Goal: Task Accomplishment & Management: Manage account settings

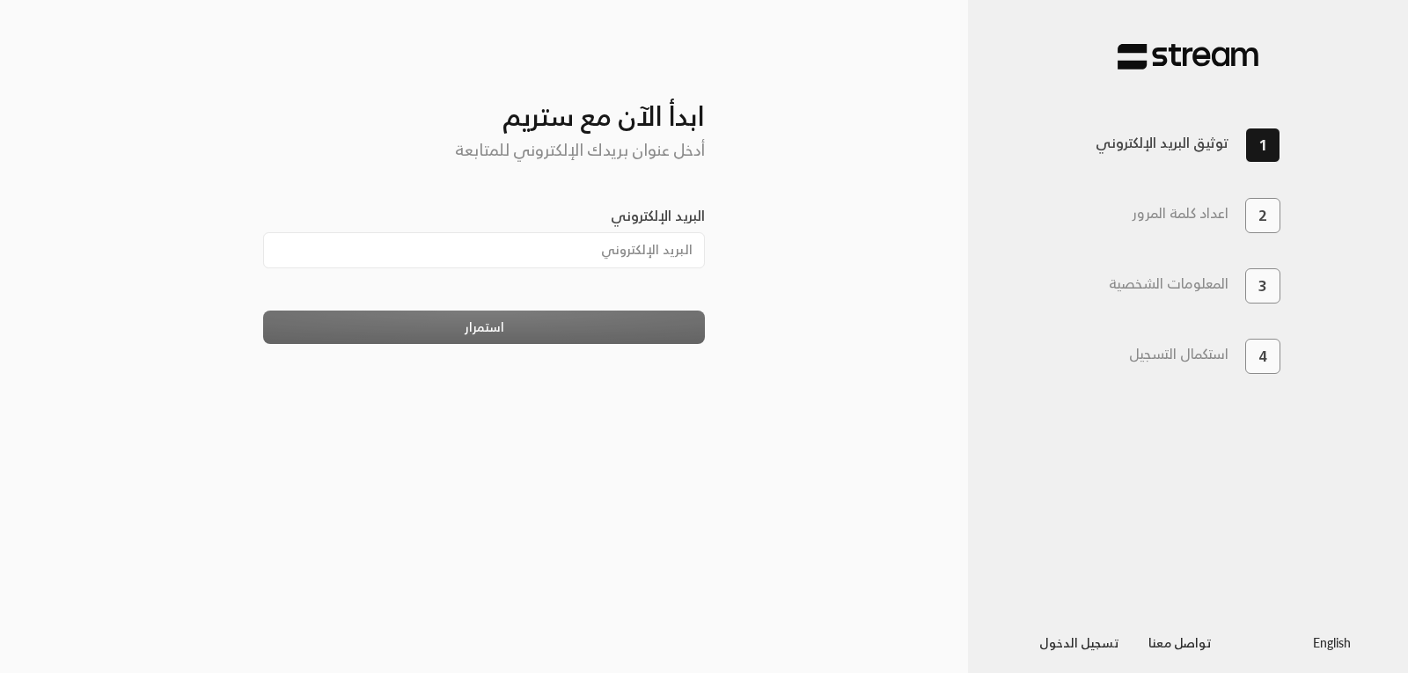
click at [621, 226] on label "البريد الإلكتروني" at bounding box center [658, 215] width 94 height 21
click at [621, 232] on input "البريد الإلكتروني" at bounding box center [484, 250] width 443 height 36
click at [621, 217] on label "البريد الإلكتروني" at bounding box center [658, 215] width 94 height 21
click at [621, 232] on input "البريد الإلكتروني" at bounding box center [484, 250] width 443 height 36
click at [621, 210] on label "البريد الإلكتروني" at bounding box center [658, 215] width 94 height 21
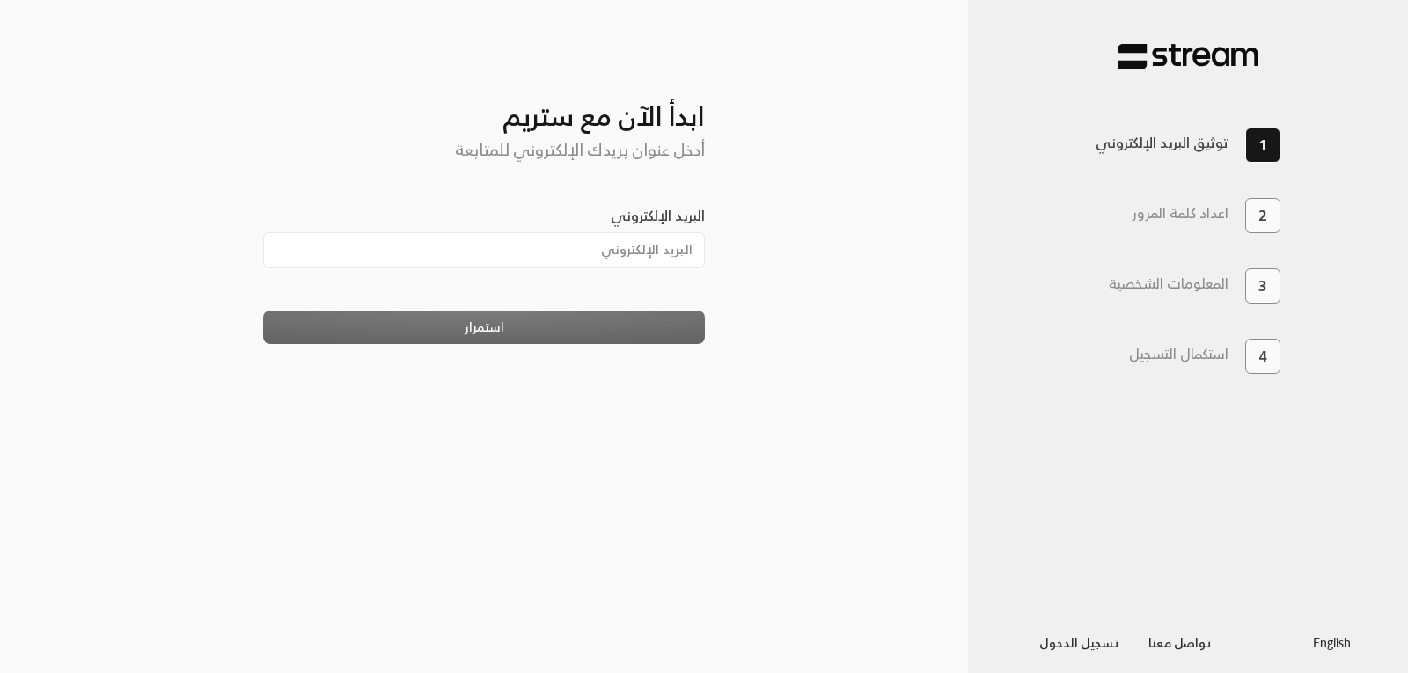
click at [621, 232] on input "البريد الإلكتروني" at bounding box center [484, 250] width 443 height 36
click at [681, 209] on label "البريد الإلكتروني" at bounding box center [658, 215] width 94 height 21
click at [681, 232] on input "البريد الإلكتروني" at bounding box center [484, 250] width 443 height 36
click at [667, 257] on input "البريد الإلكتروني" at bounding box center [484, 250] width 443 height 36
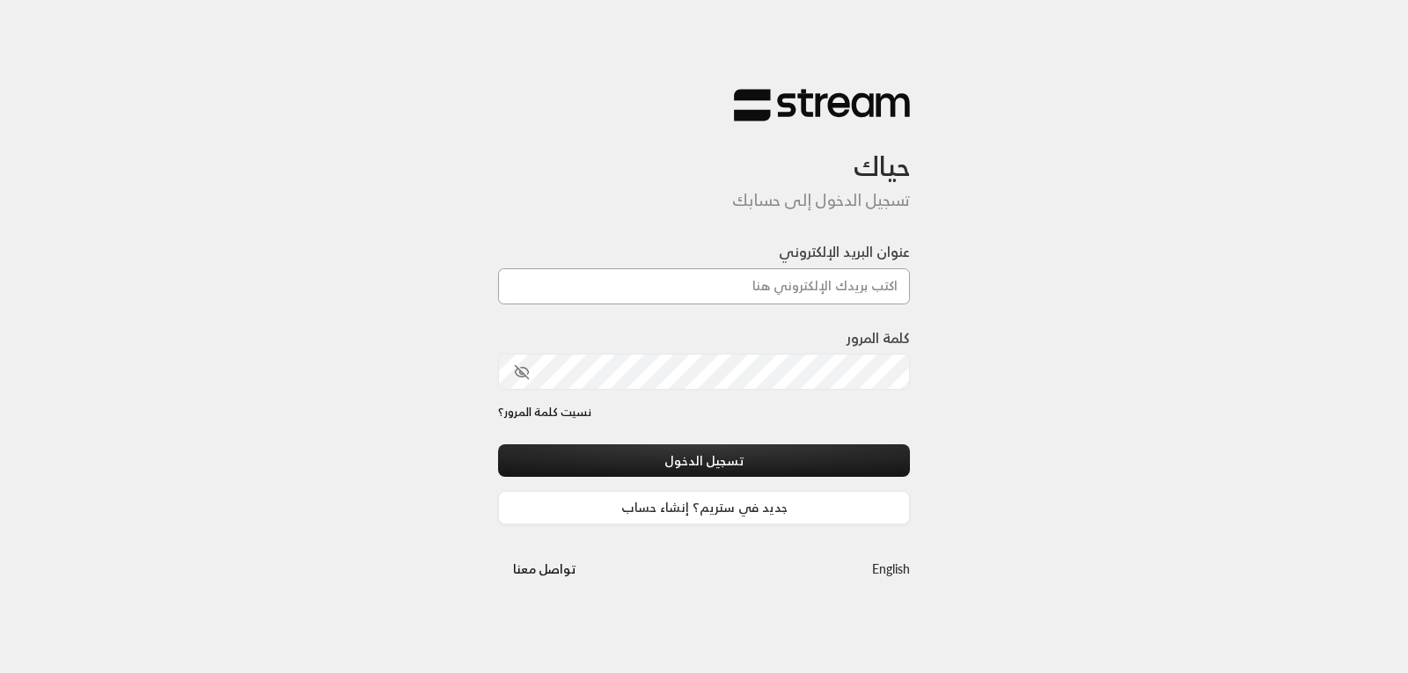
click at [826, 292] on input "عنوان البريد الإلكتروني" at bounding box center [704, 286] width 412 height 36
type input "[EMAIL_ADDRESS][DOMAIN_NAME]"
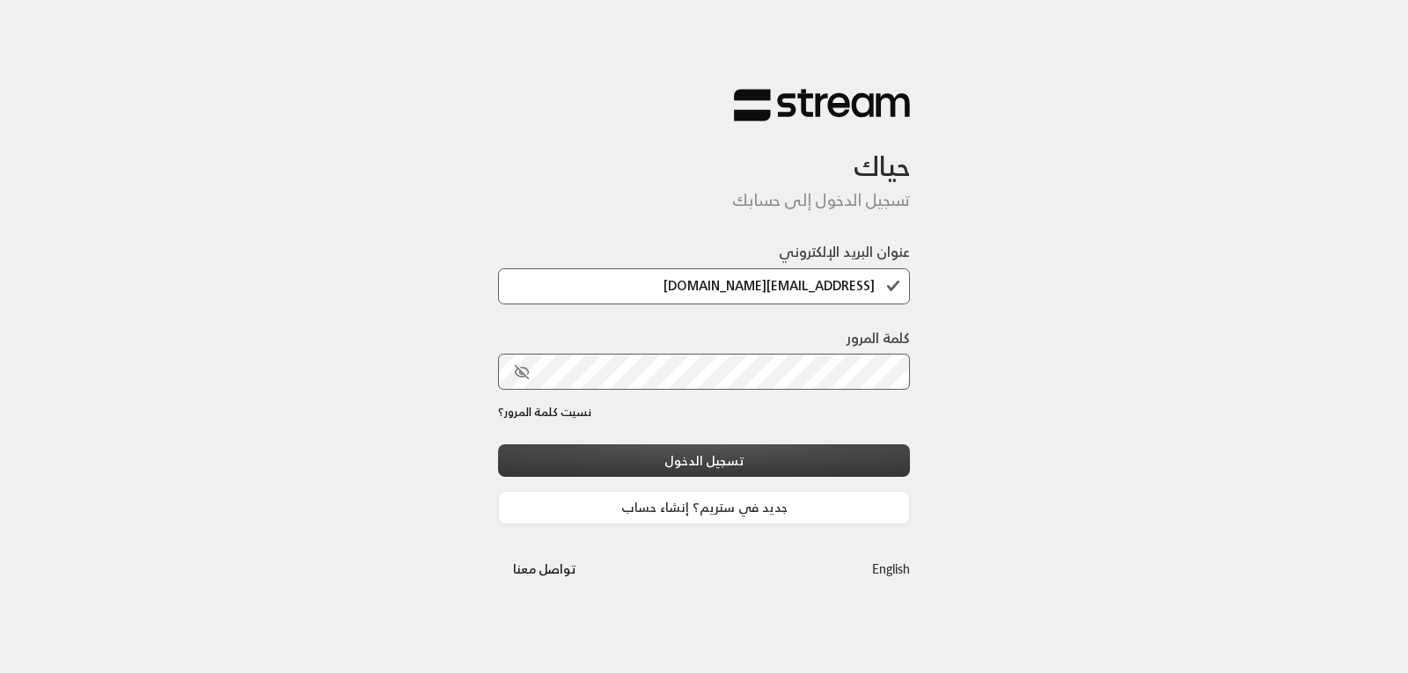
click at [642, 473] on button "تسجيل الدخول" at bounding box center [704, 460] width 412 height 33
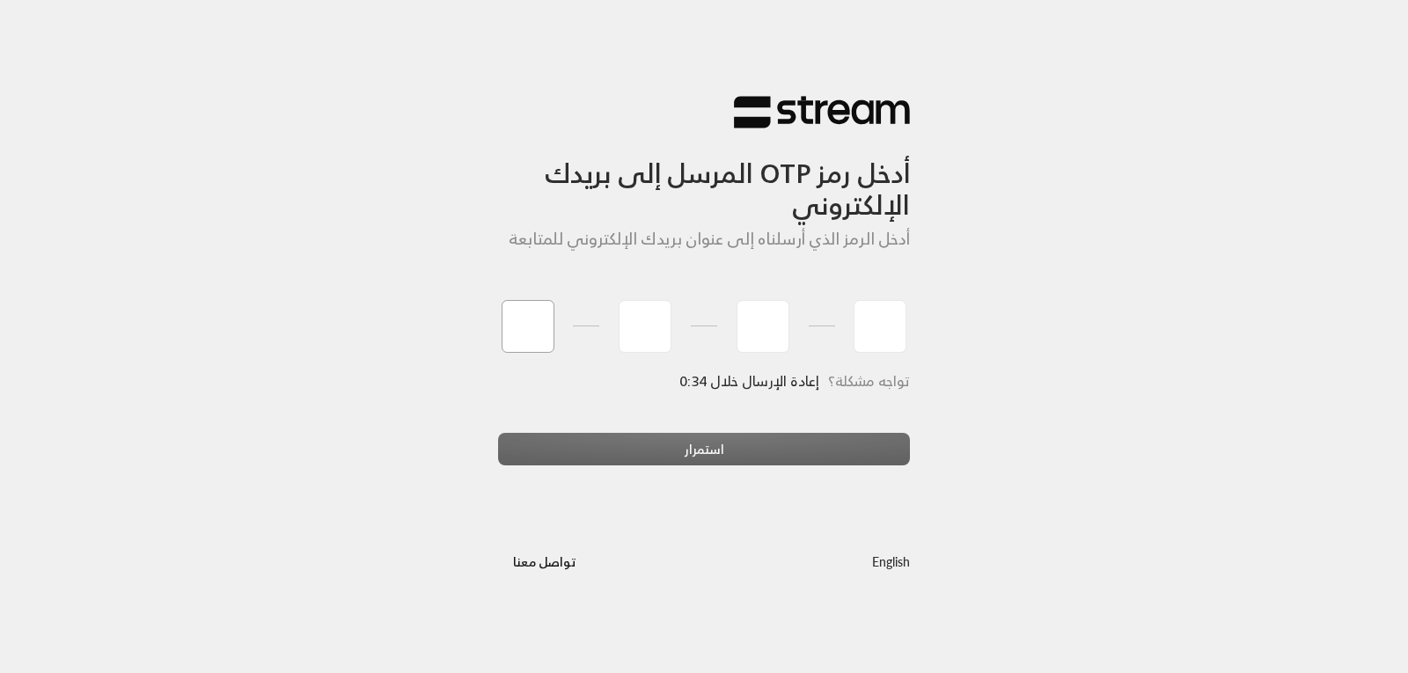
type input "6"
type input "5"
type input "0"
type input "9"
click at [632, 444] on div "استمرار" at bounding box center [704, 457] width 412 height 48
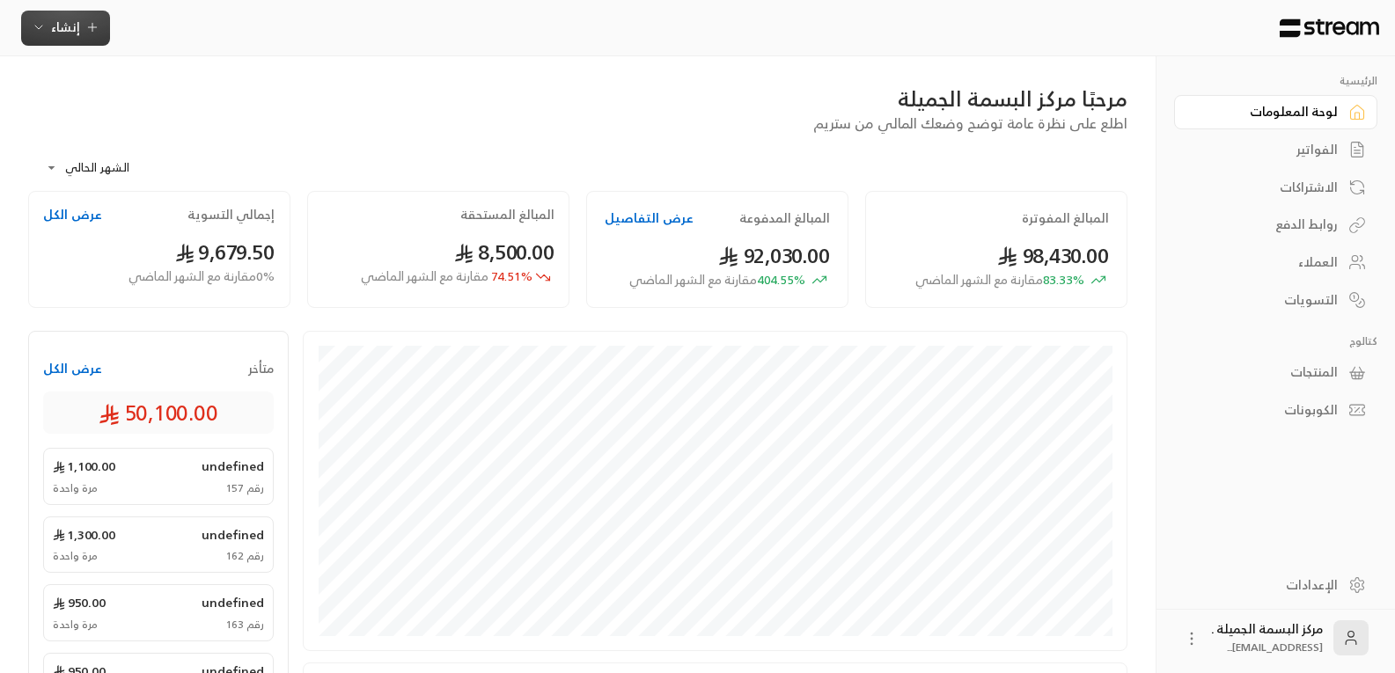
click at [66, 23] on span "إنشاء" at bounding box center [65, 27] width 29 height 22
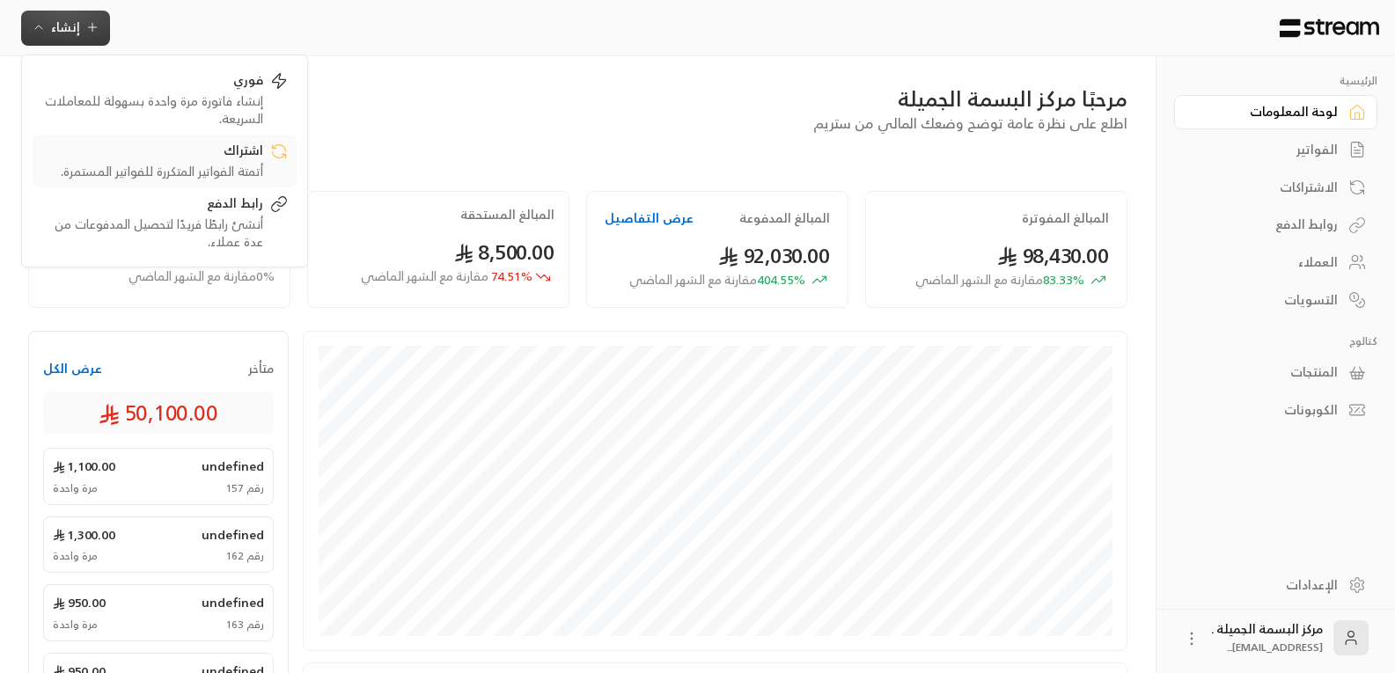
click at [233, 158] on div "اشتراك" at bounding box center [152, 152] width 222 height 21
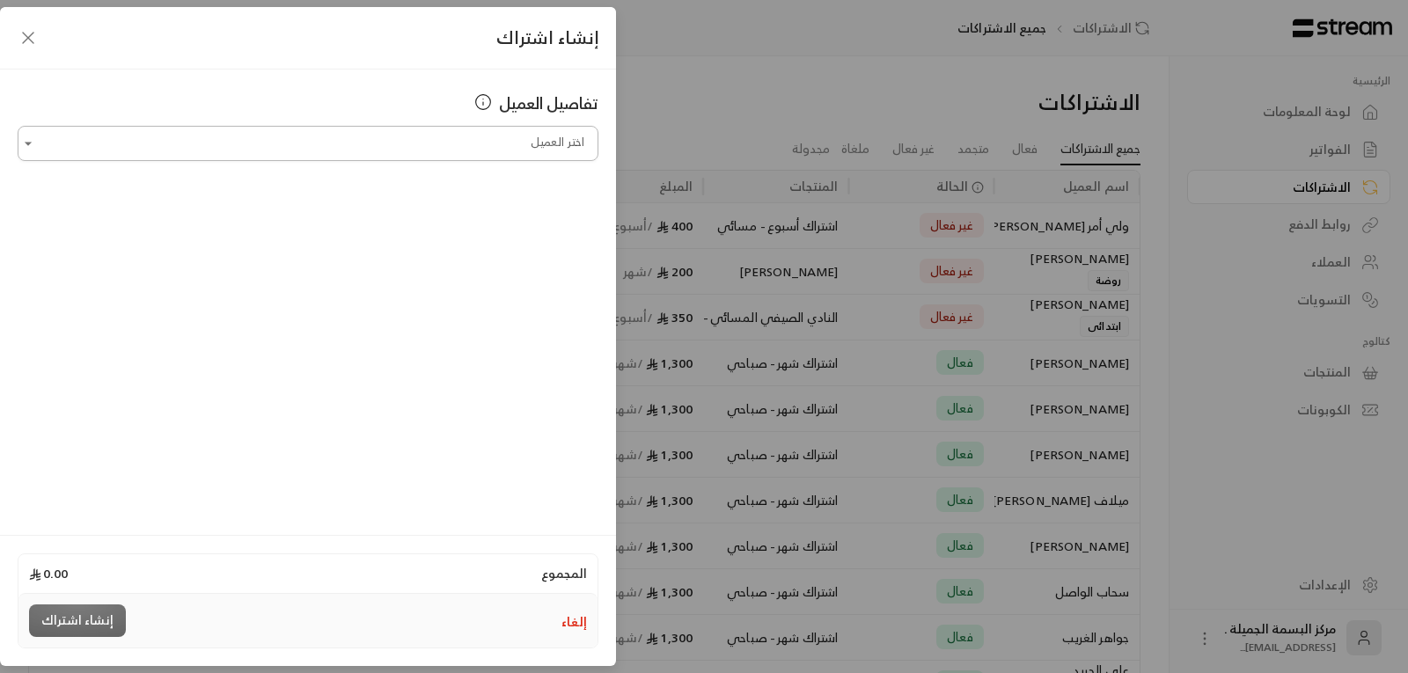
click at [459, 143] on input "اختر العميل" at bounding box center [308, 143] width 581 height 31
click at [580, 150] on input "**********" at bounding box center [308, 143] width 581 height 31
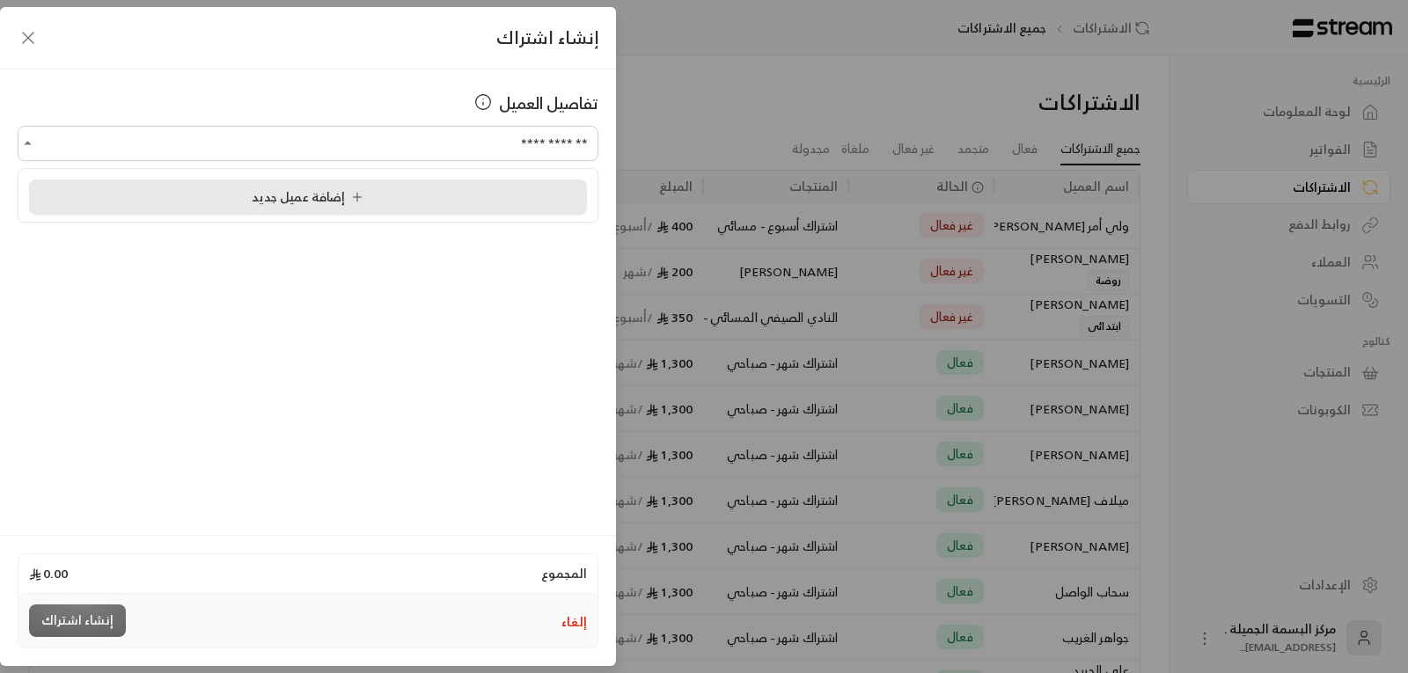
click at [320, 203] on span "إضافة عميل جديد" at bounding box center [311, 197] width 119 height 22
type input "**********"
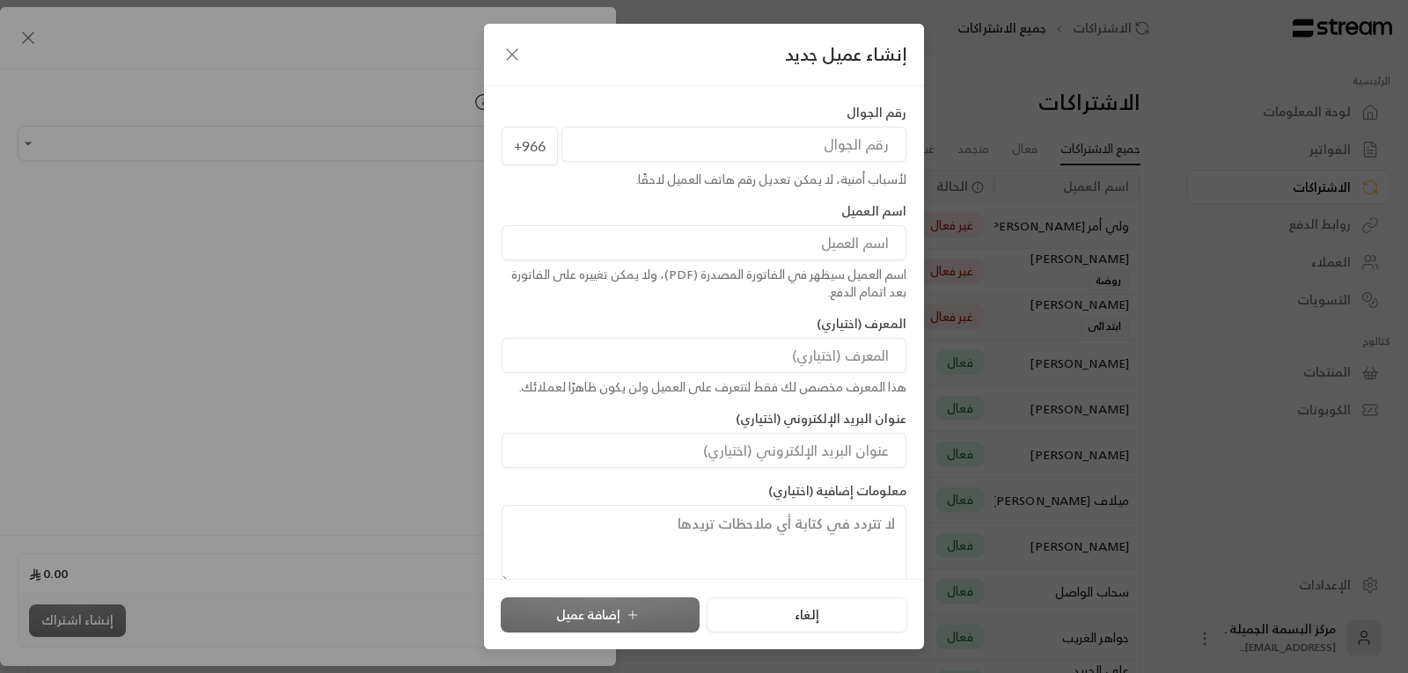
click at [785, 155] on input "tel" at bounding box center [734, 144] width 345 height 35
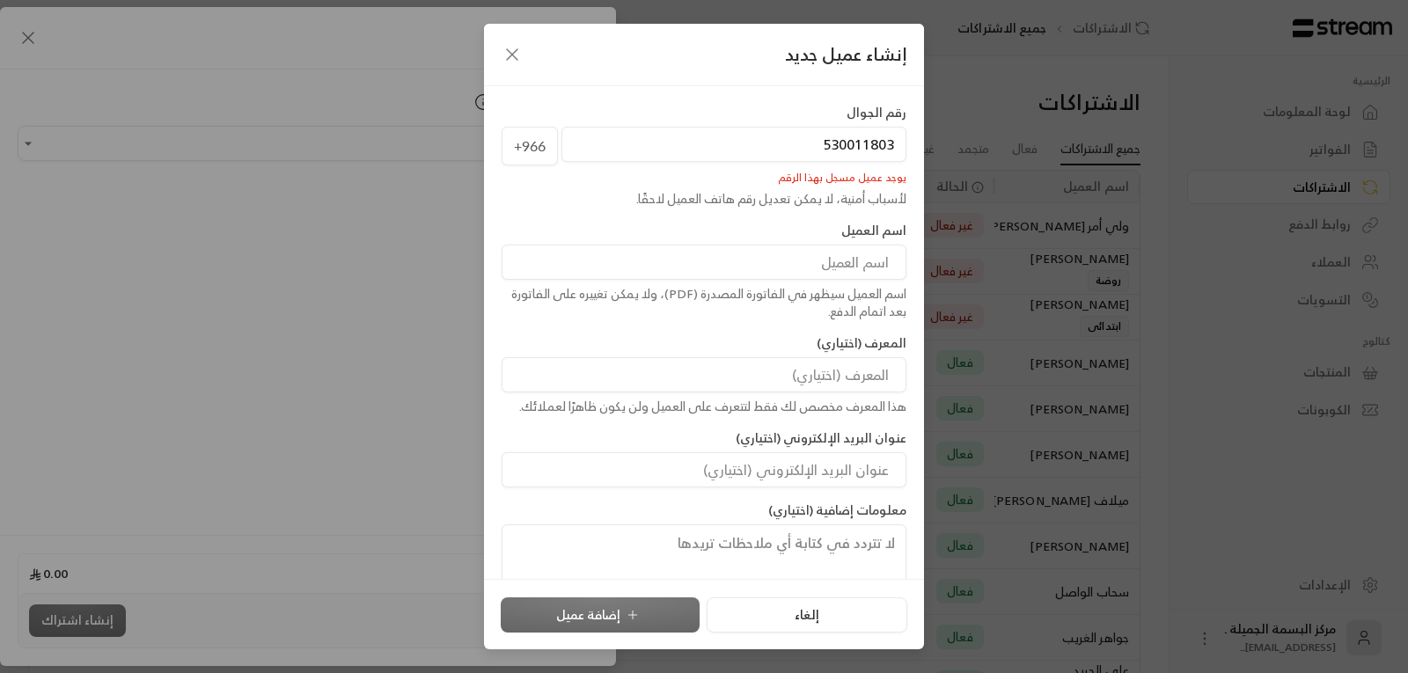
type input "530011803"
click at [521, 56] on icon "button" at bounding box center [512, 54] width 21 height 21
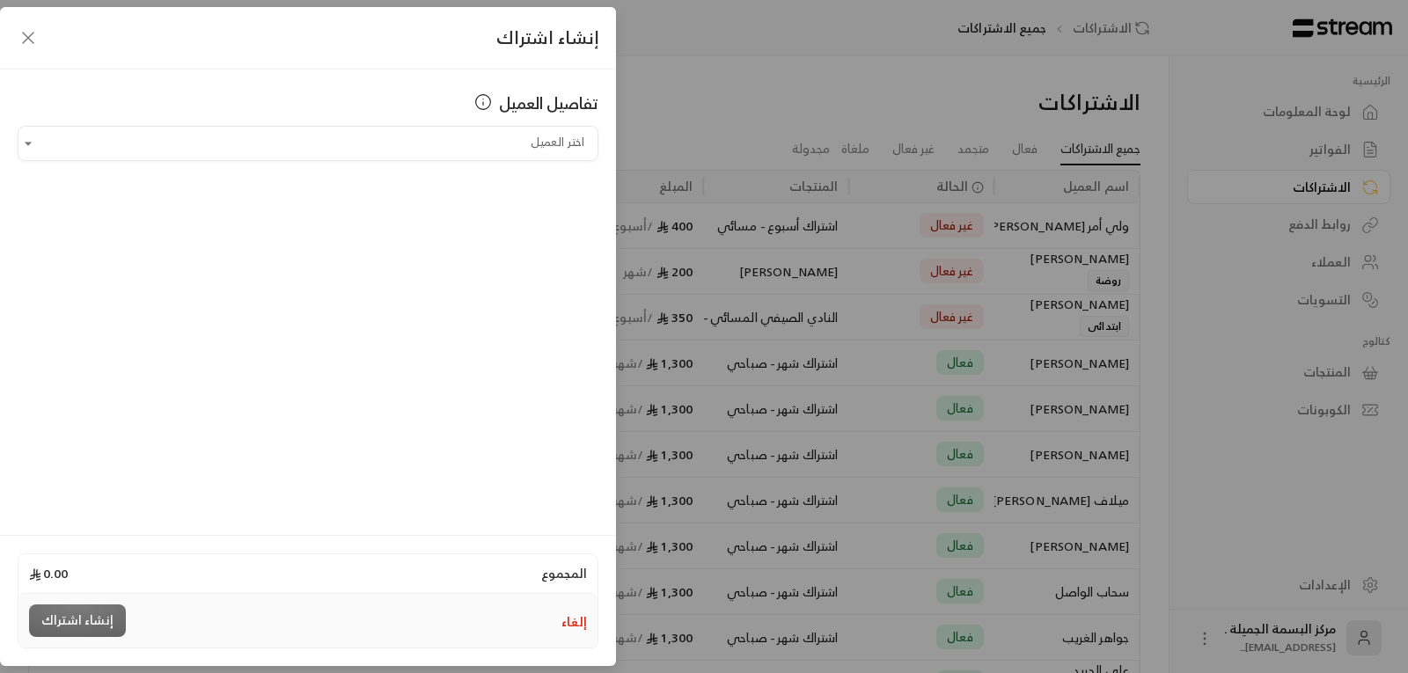
click at [30, 33] on icon "button" at bounding box center [28, 37] width 21 height 21
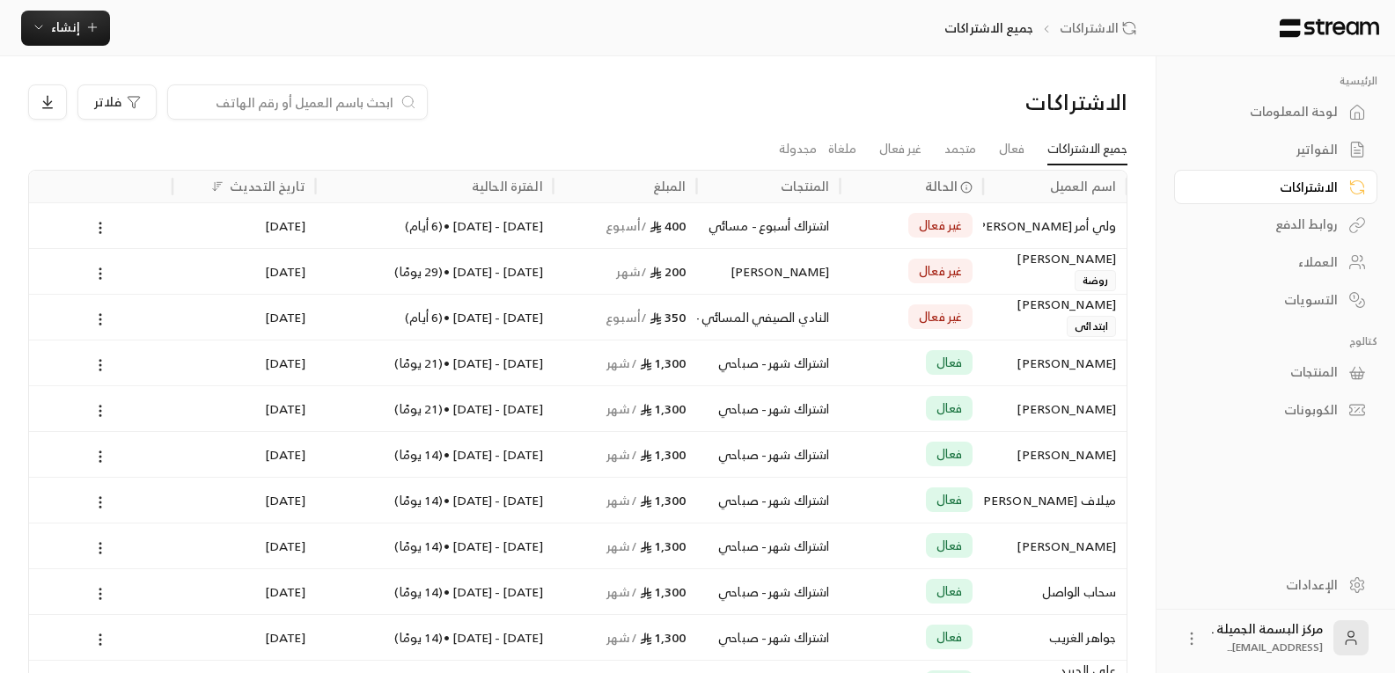
click at [287, 106] on input at bounding box center [286, 101] width 215 height 19
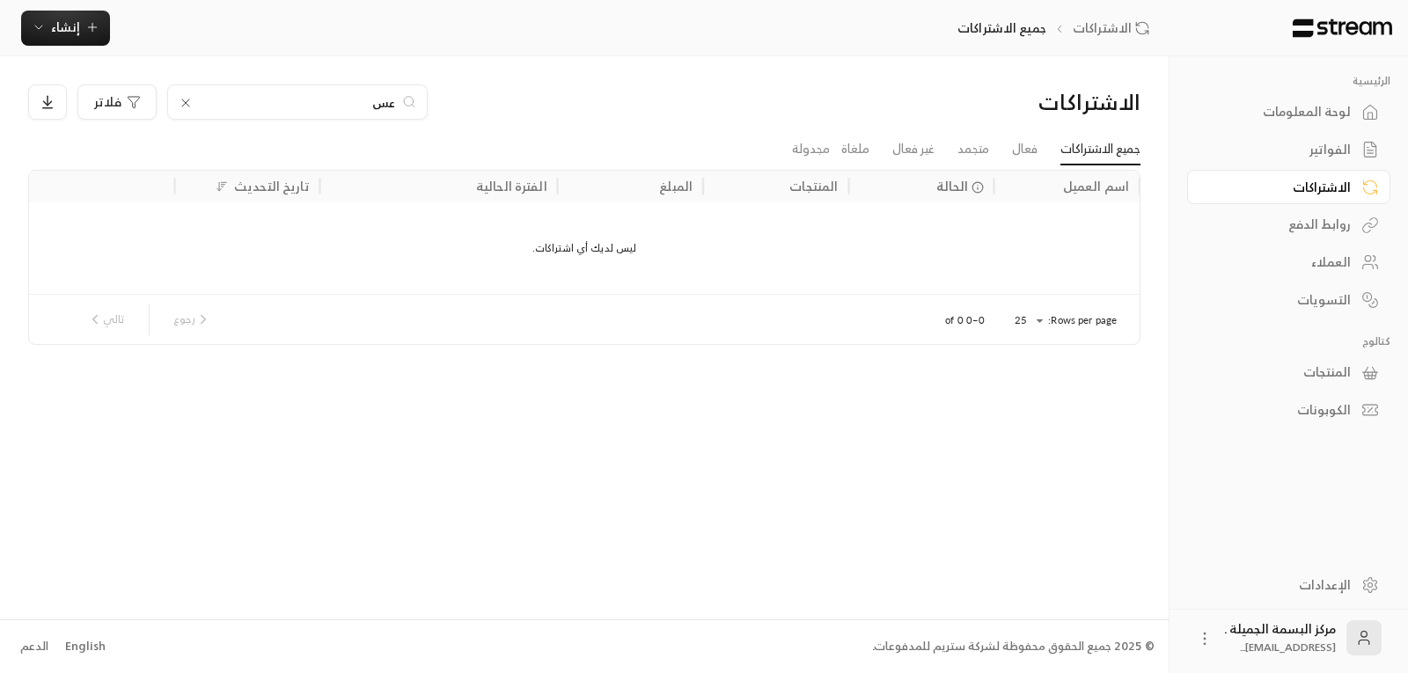
type input "ع"
type input "530011803"
click at [1110, 158] on link "جميع الاشتراكات" at bounding box center [1101, 150] width 80 height 32
click at [1103, 145] on link "جميع الاشتراكات" at bounding box center [1101, 150] width 80 height 32
click at [1094, 186] on div "اسم العميل" at bounding box center [1096, 186] width 66 height 22
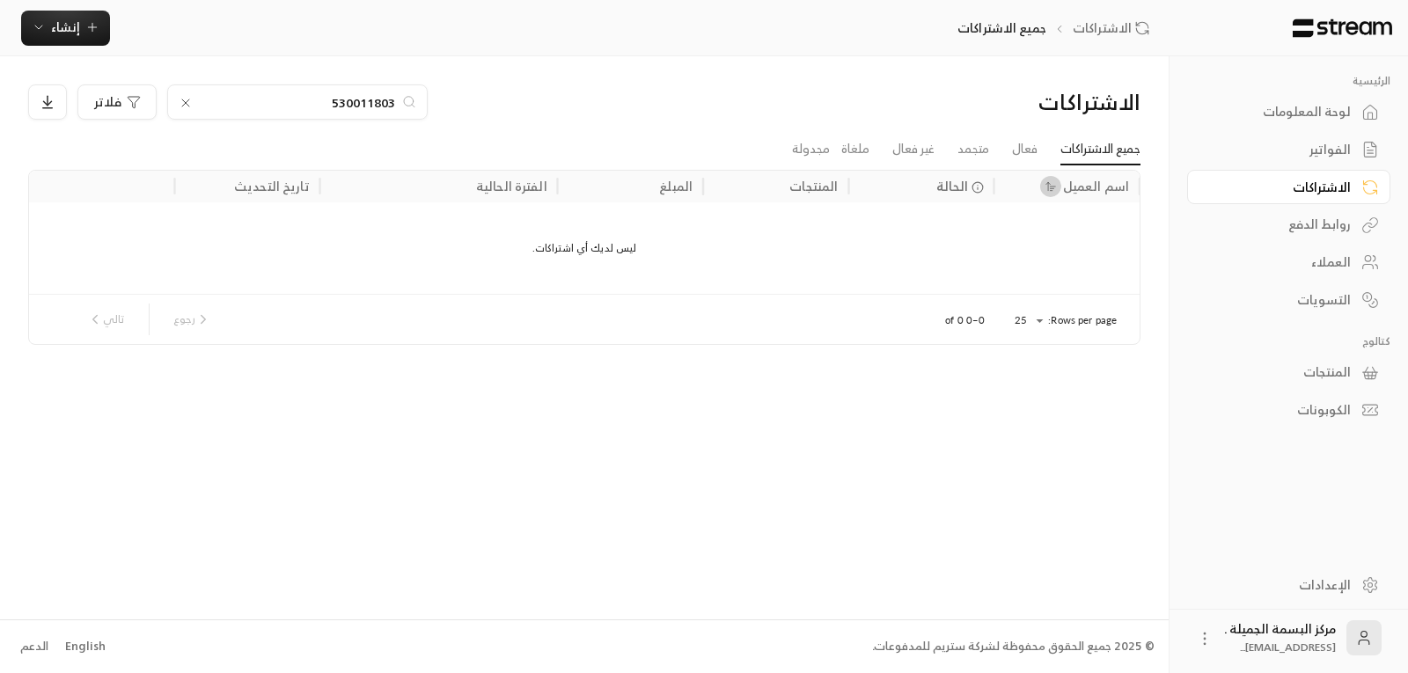
click at [1054, 187] on icon "Sort" at bounding box center [1051, 186] width 12 height 12
click at [1076, 224] on div "ليس لديك أي اشتراكات." at bounding box center [584, 248] width 1111 height 92
click at [1328, 261] on div "العملاء" at bounding box center [1280, 262] width 142 height 18
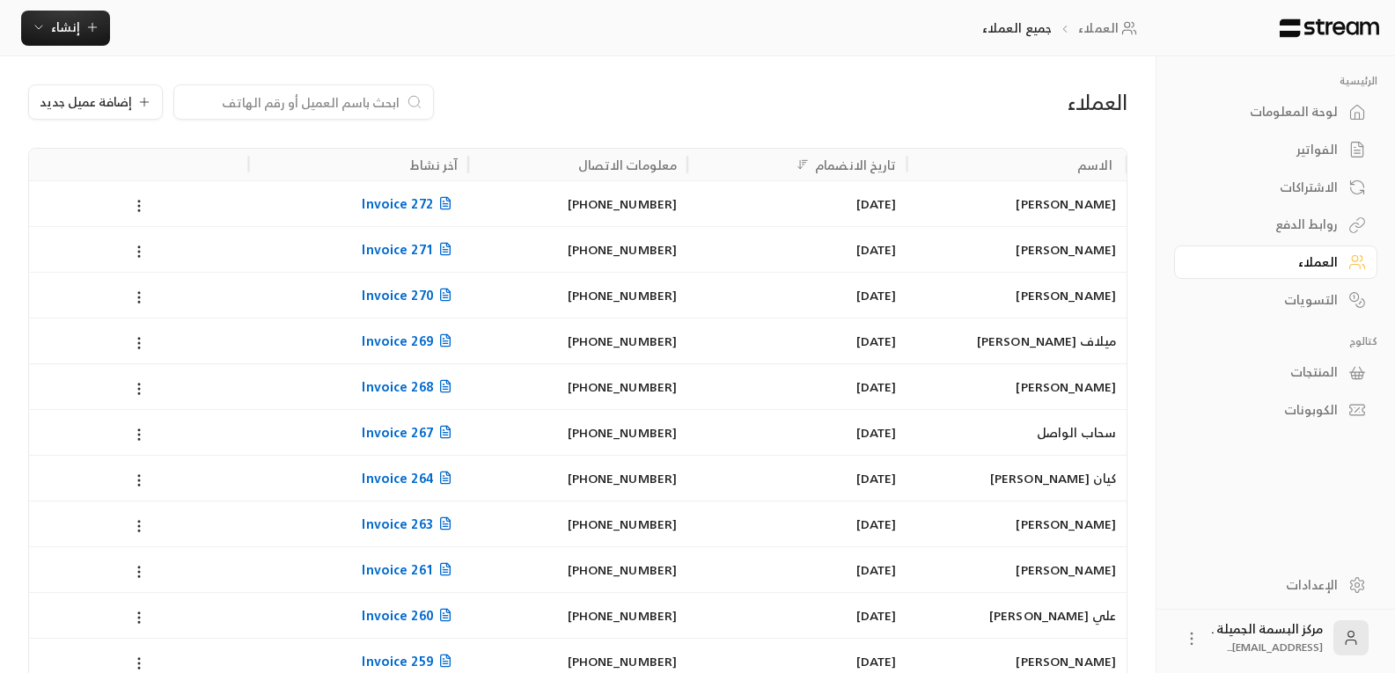
click at [341, 104] on input at bounding box center [292, 101] width 215 height 19
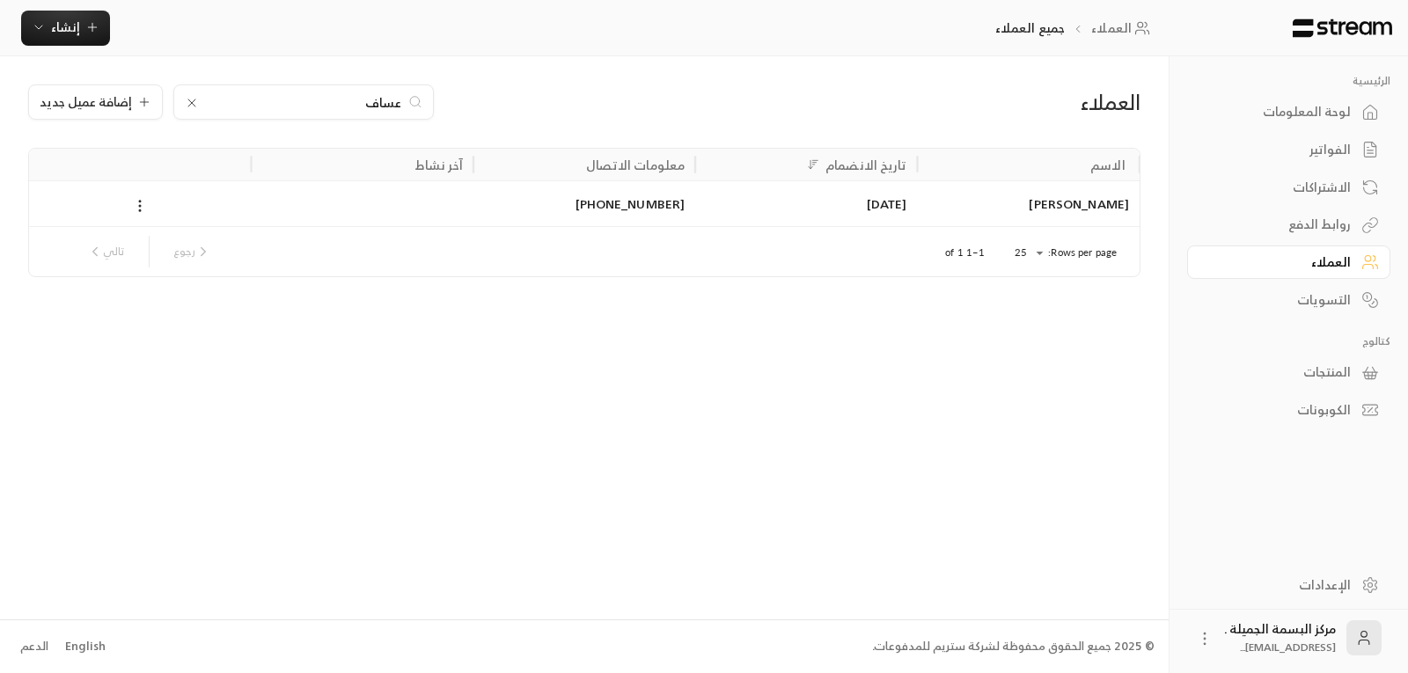
type input "عساف"
click at [1075, 200] on div "[PERSON_NAME]" at bounding box center [1029, 203] width 201 height 45
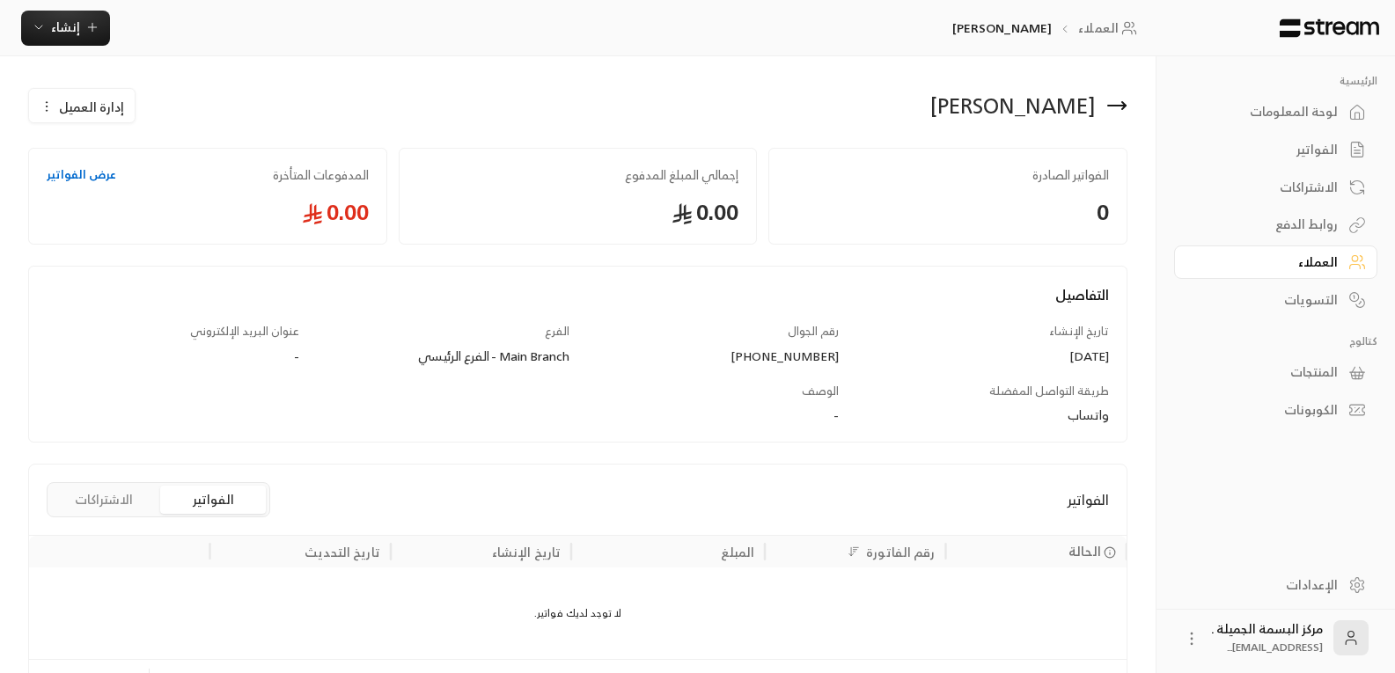
click at [84, 103] on span "إدارة العميل" at bounding box center [91, 107] width 65 height 18
click at [123, 156] on span "تعديل" at bounding box center [124, 157] width 33 height 14
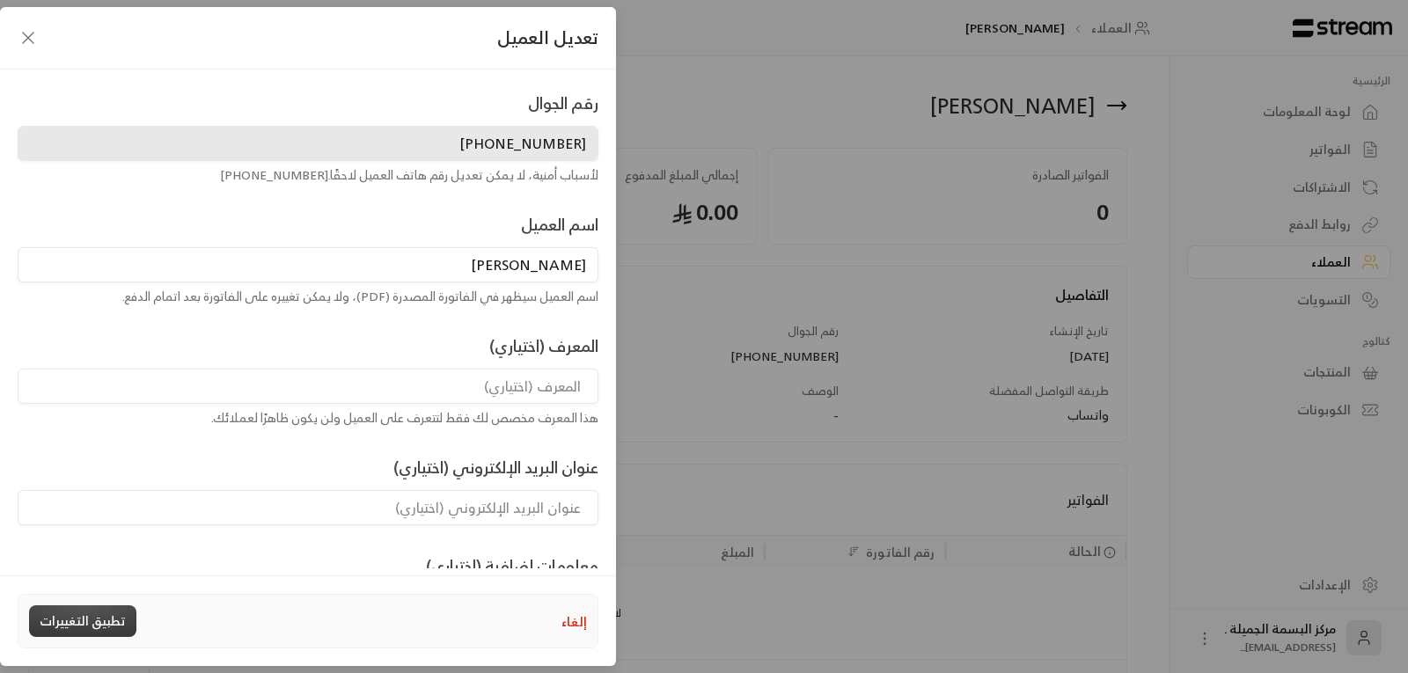
click at [103, 620] on button "تطبيق التغييرات" at bounding box center [82, 622] width 107 height 32
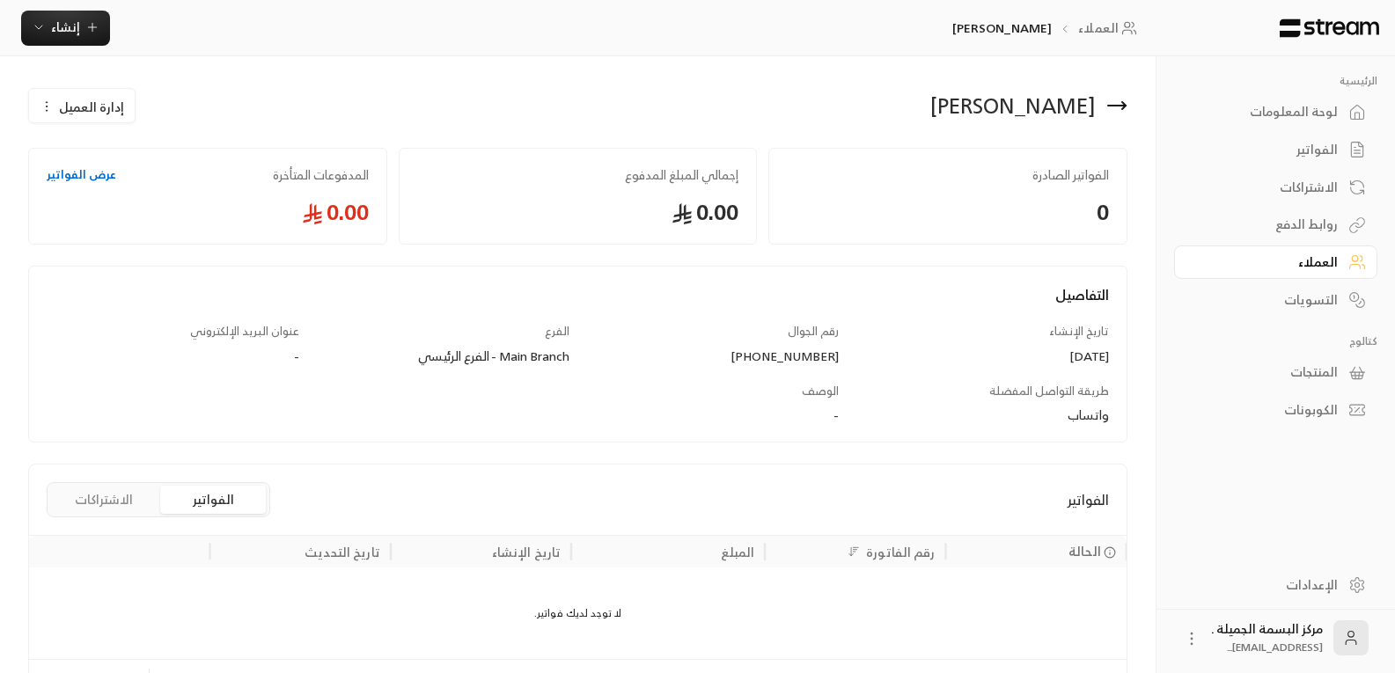
click at [95, 112] on span "إدارة العميل" at bounding box center [91, 107] width 65 height 18
click at [134, 197] on span "حذف" at bounding box center [127, 193] width 26 height 14
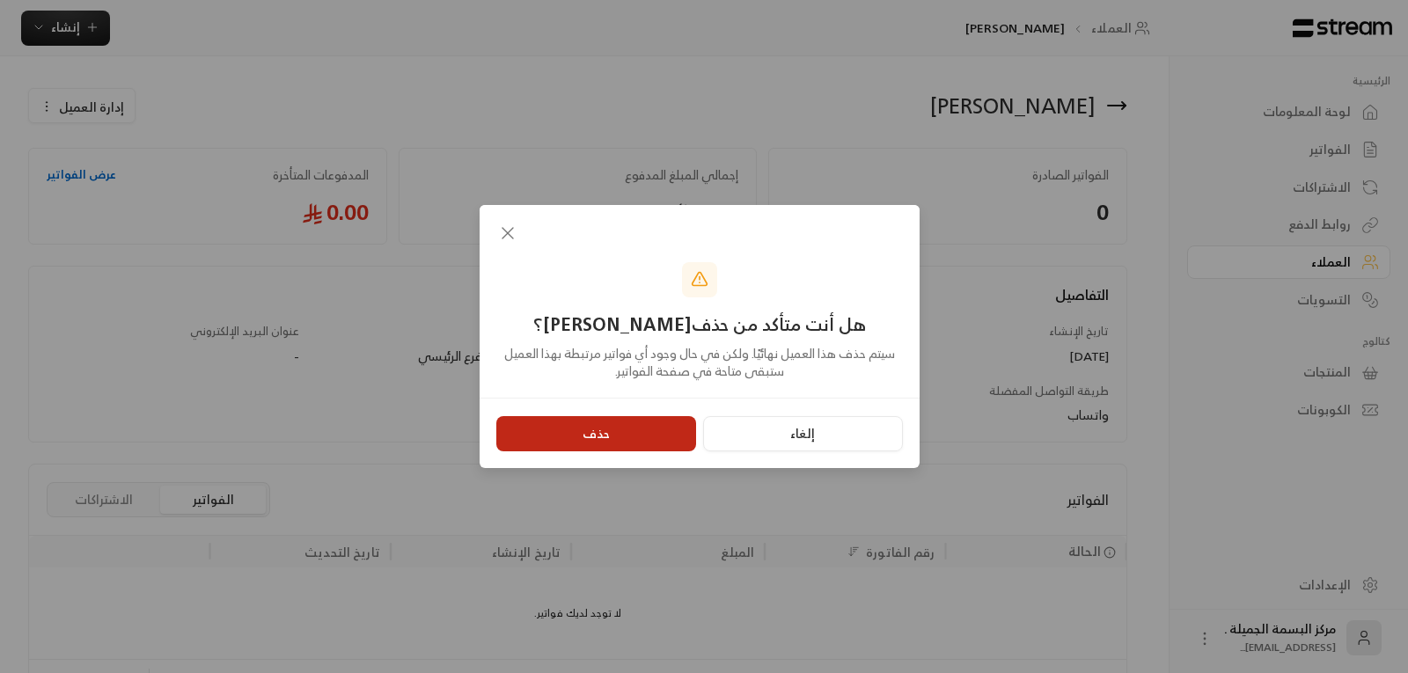
click at [567, 440] on button "حذف" at bounding box center [596, 433] width 200 height 35
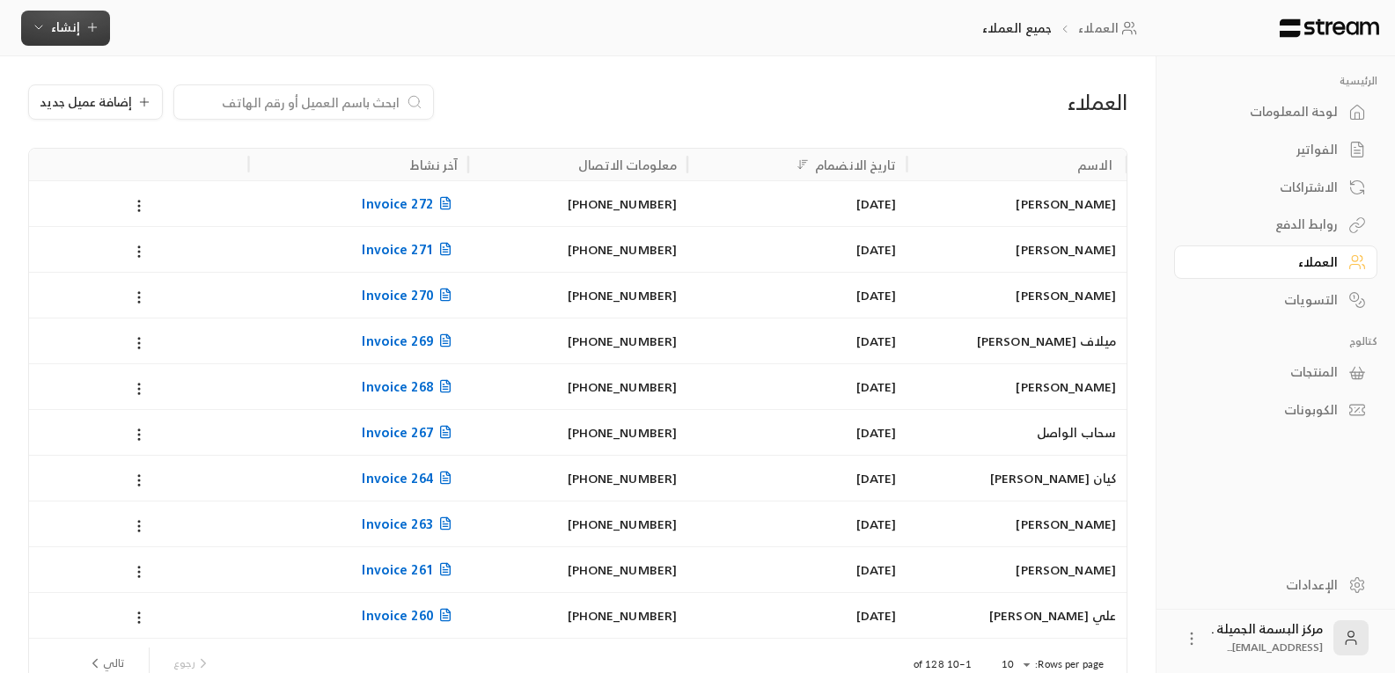
click at [56, 31] on span "إنشاء" at bounding box center [65, 27] width 29 height 22
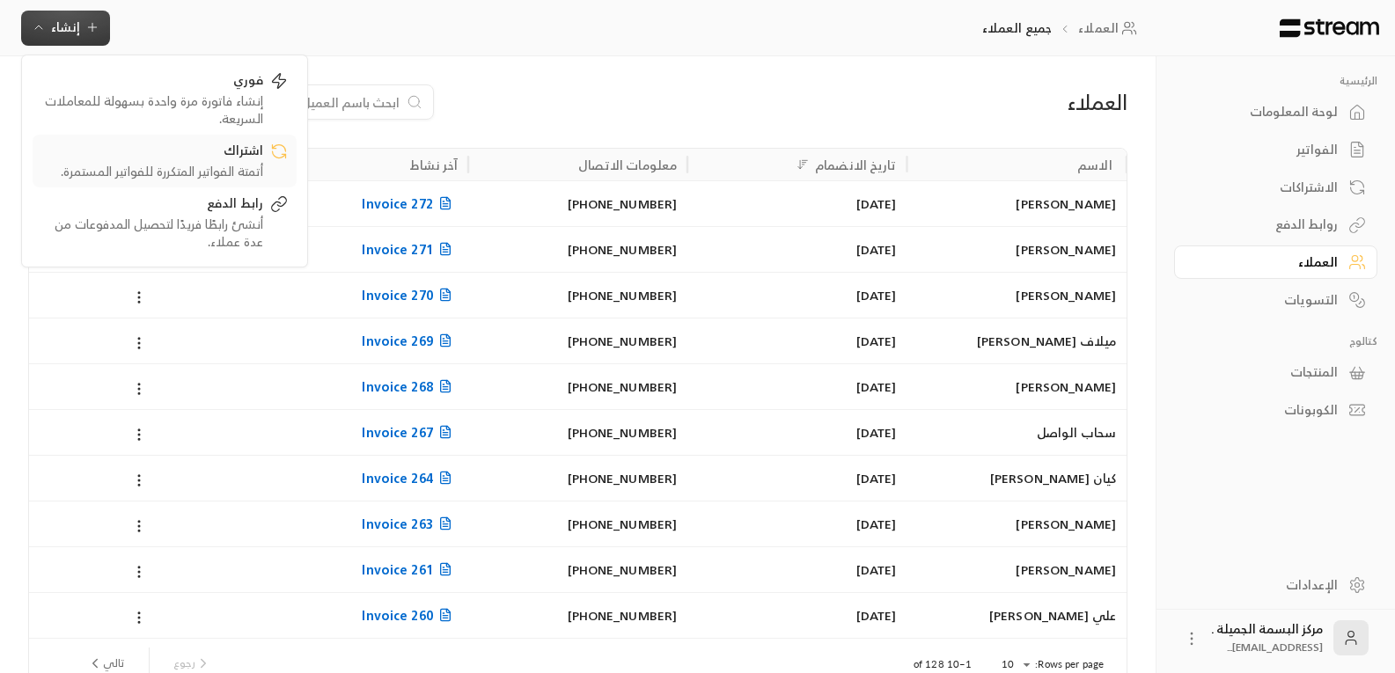
click at [241, 155] on div "اشتراك" at bounding box center [152, 152] width 222 height 21
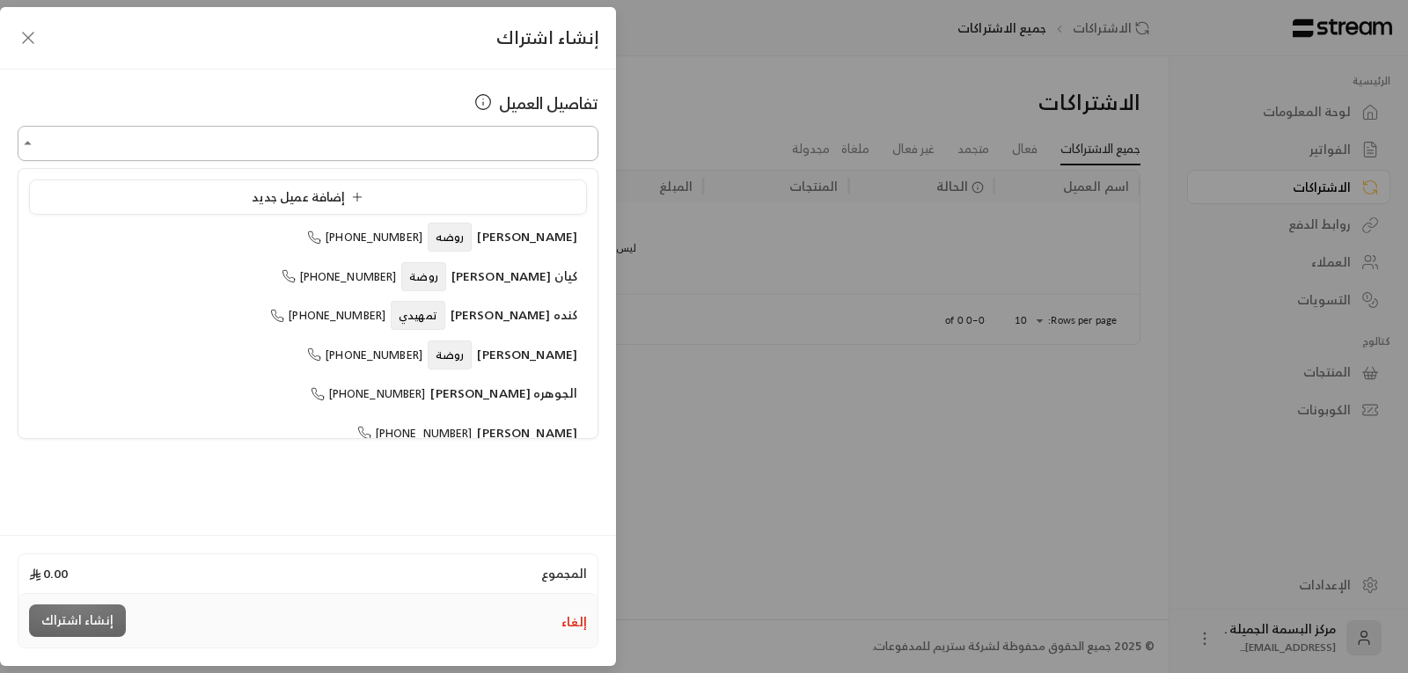
click at [340, 147] on input "اختر العميل" at bounding box center [308, 143] width 581 height 31
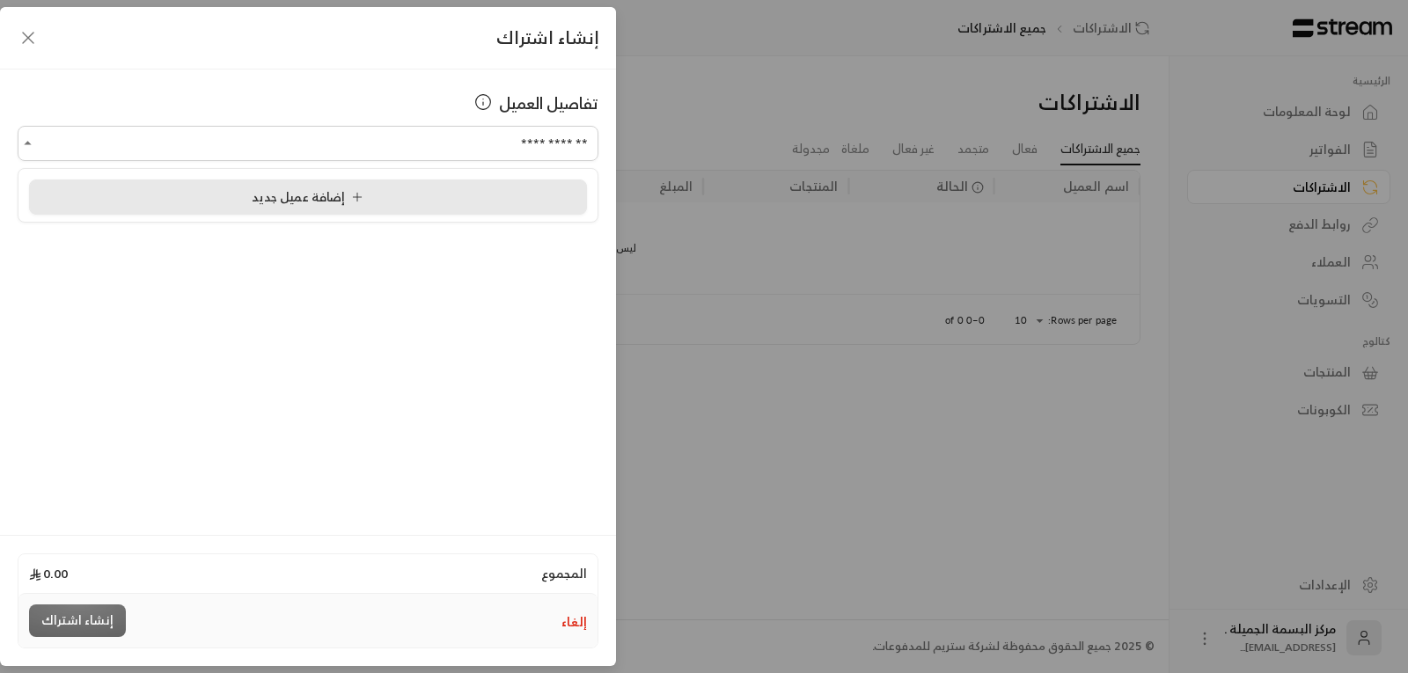
click at [312, 202] on span "إضافة عميل جديد" at bounding box center [311, 197] width 119 height 22
type input "**********"
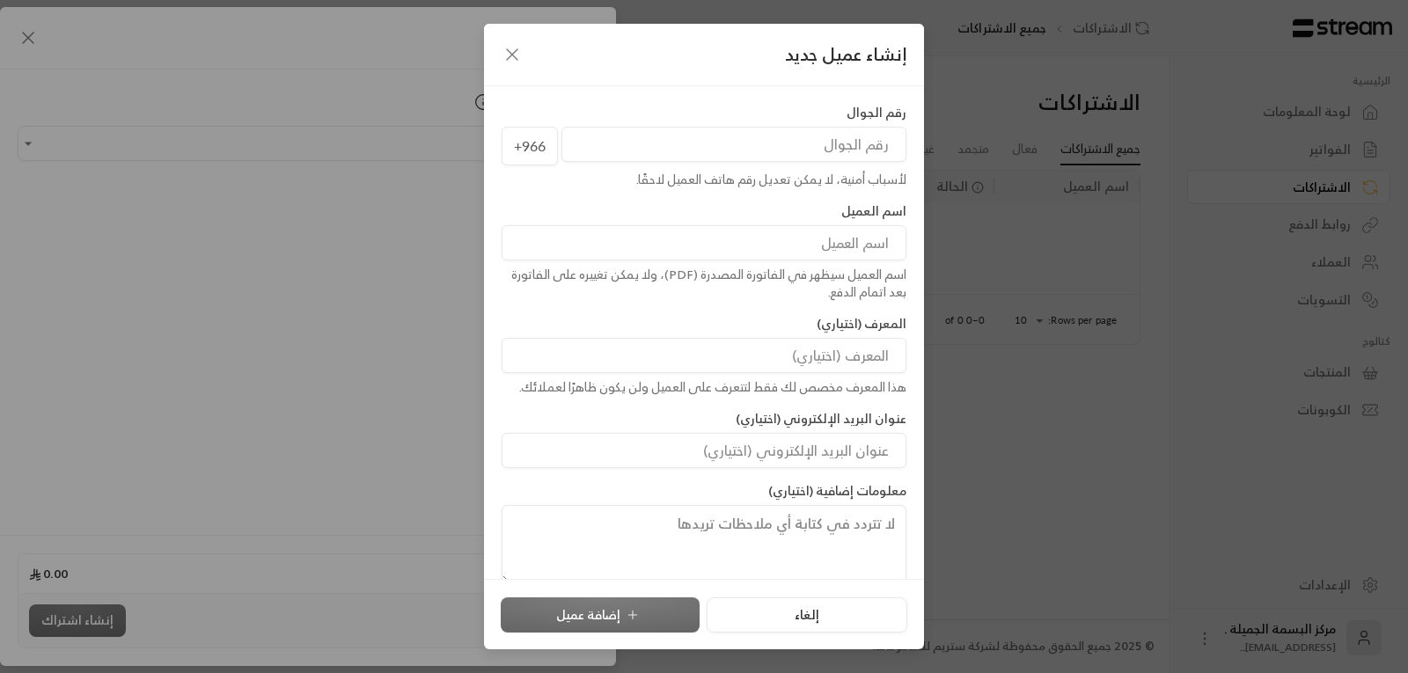
click at [845, 147] on input "tel" at bounding box center [734, 144] width 345 height 35
type input "530011803"
click at [594, 612] on div "إلغاء إضافة عميل" at bounding box center [704, 615] width 407 height 35
click at [865, 243] on input at bounding box center [704, 242] width 405 height 35
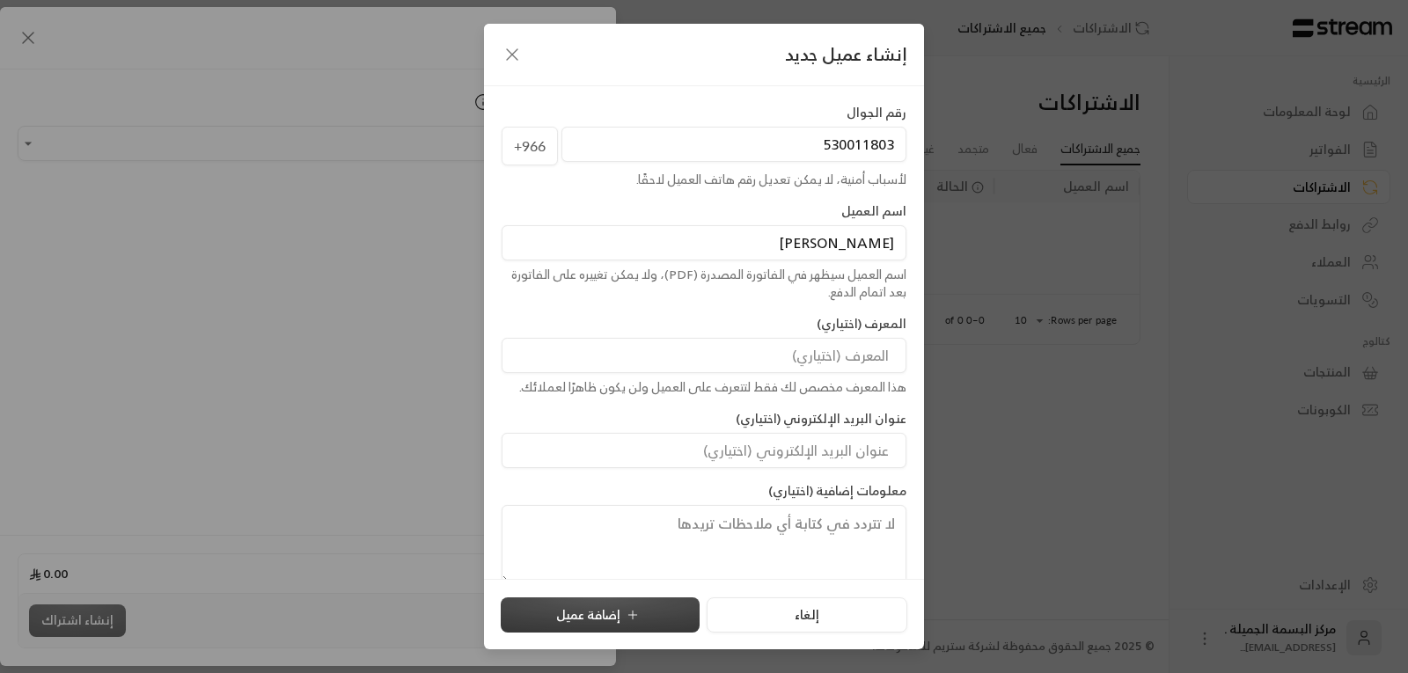
type input "[PERSON_NAME]"
click at [583, 616] on button "إضافة عميل" at bounding box center [600, 615] width 199 height 35
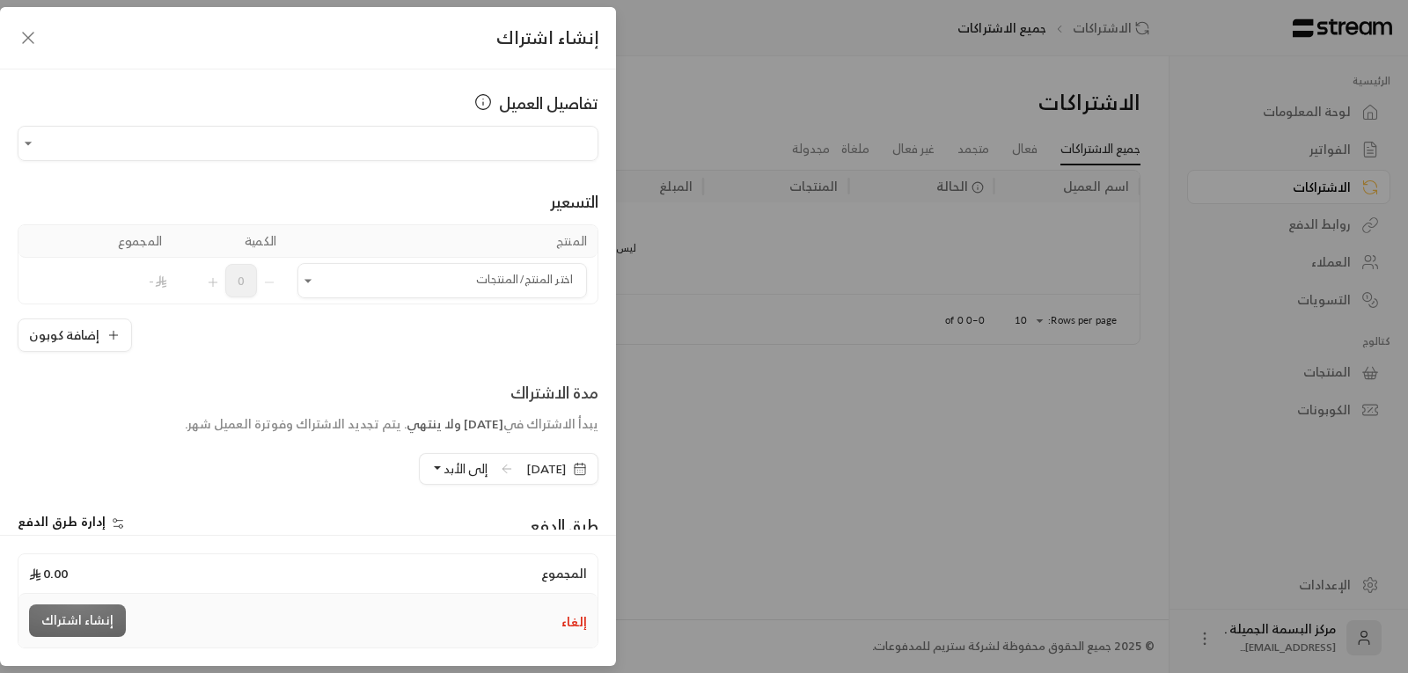
type input "**********"
click at [317, 283] on icon "Open" at bounding box center [308, 281] width 18 height 18
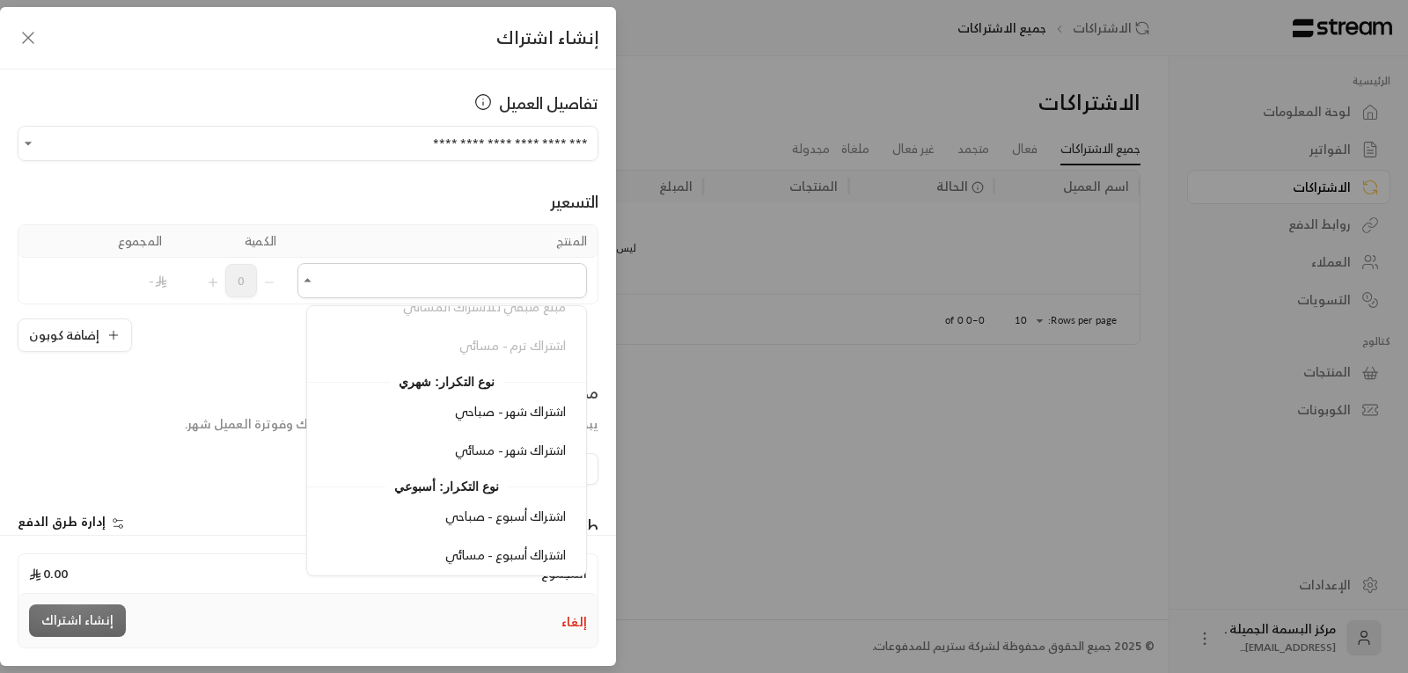
scroll to position [372, 0]
click at [514, 411] on span "اشتراك شهر - صباحي" at bounding box center [510, 407] width 111 height 22
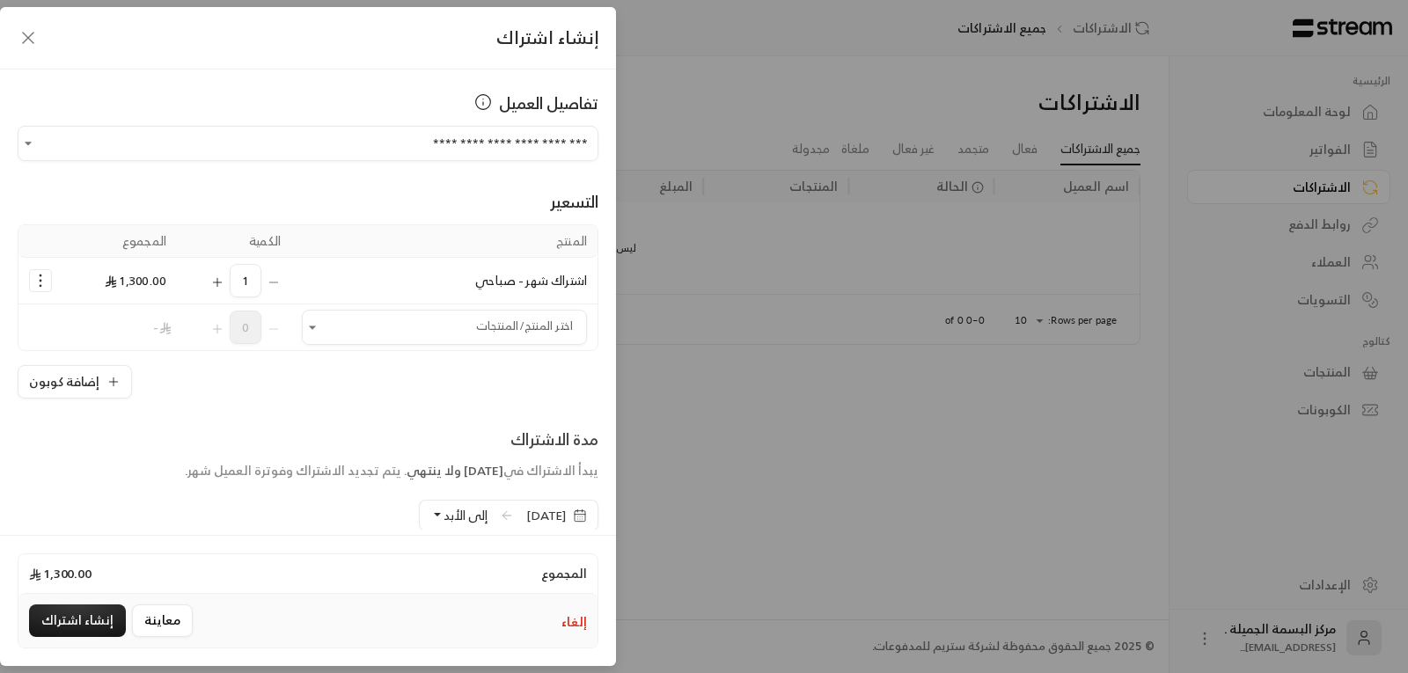
click at [580, 514] on icon "button" at bounding box center [580, 516] width 14 height 14
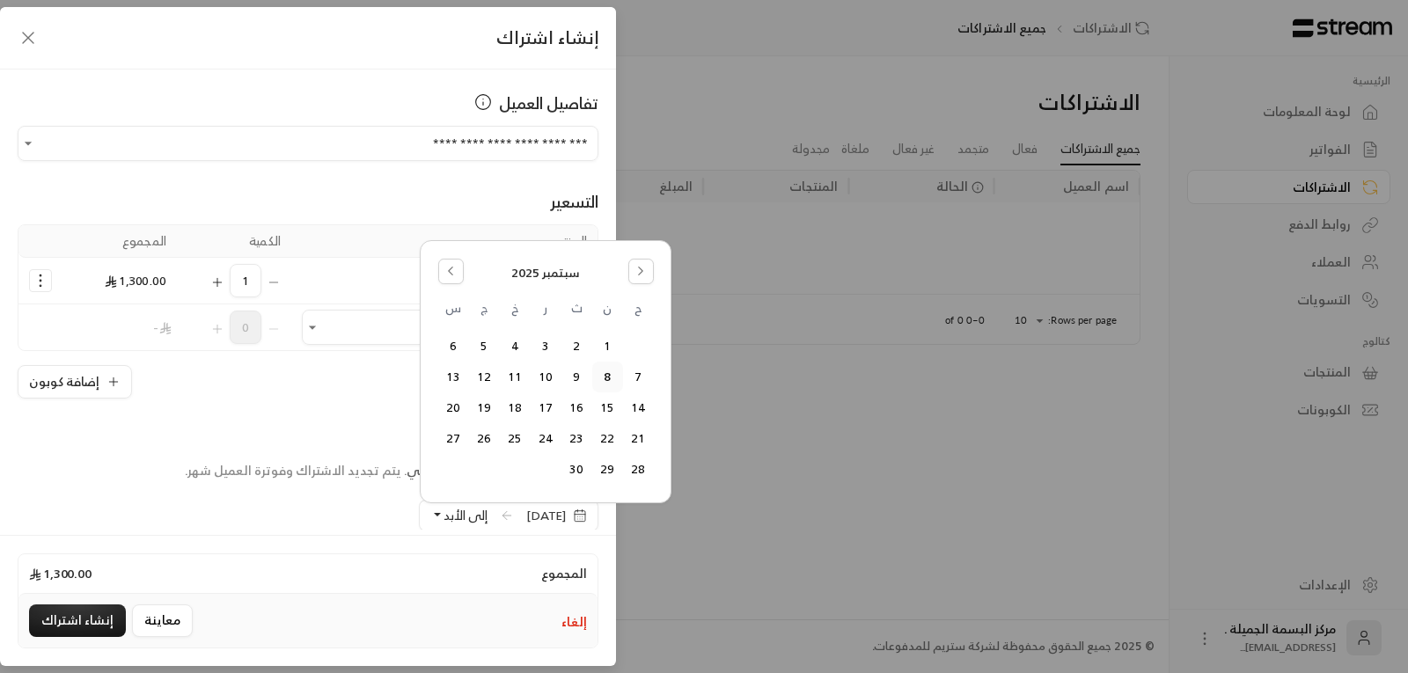
click at [580, 514] on icon "button" at bounding box center [580, 516] width 14 height 14
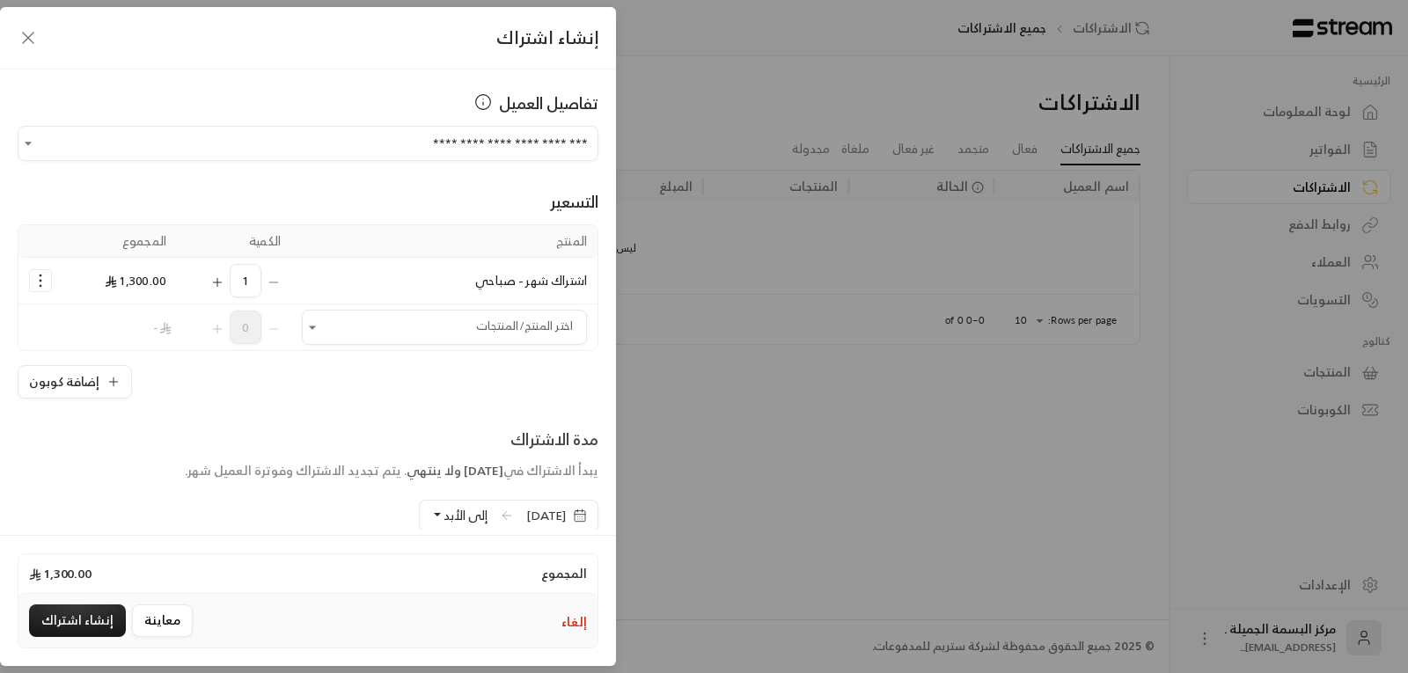
click at [580, 514] on icon "button" at bounding box center [580, 516] width 14 height 14
click at [763, 573] on div "**********" at bounding box center [704, 336] width 1408 height 673
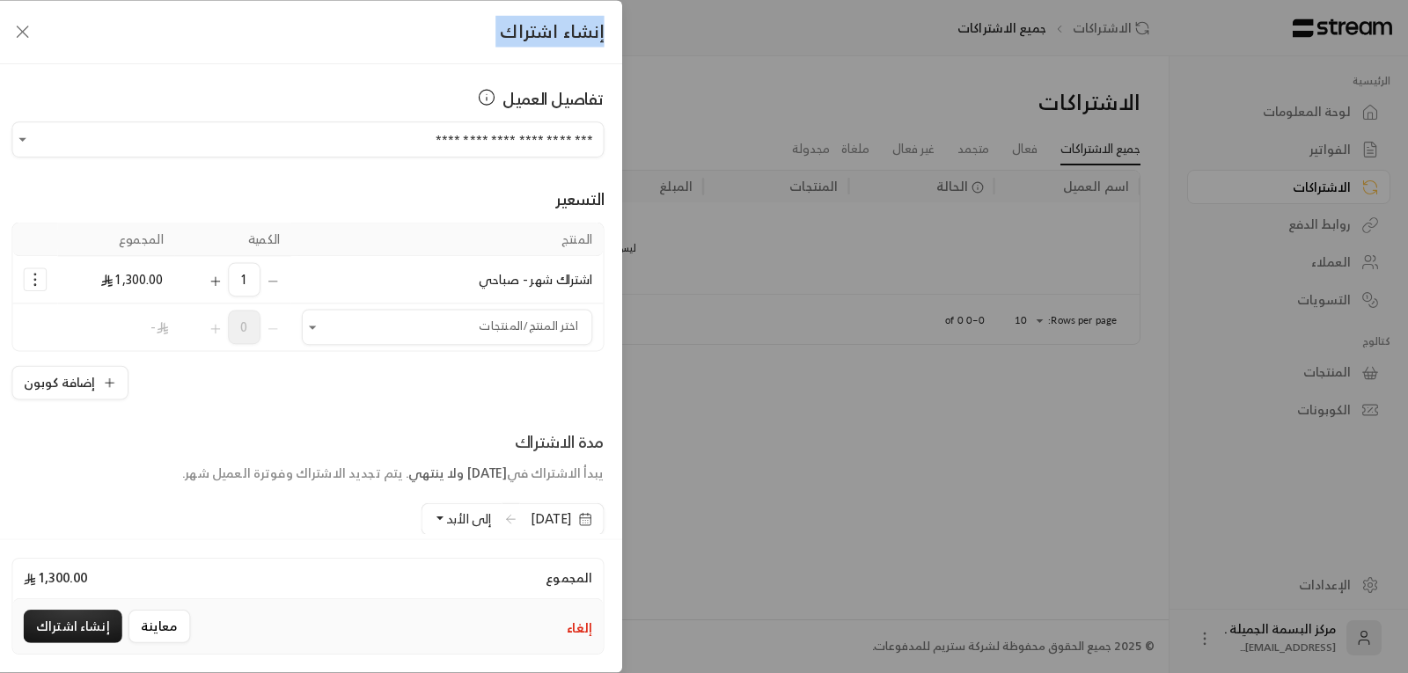
click at [763, 573] on div "**********" at bounding box center [704, 336] width 1408 height 673
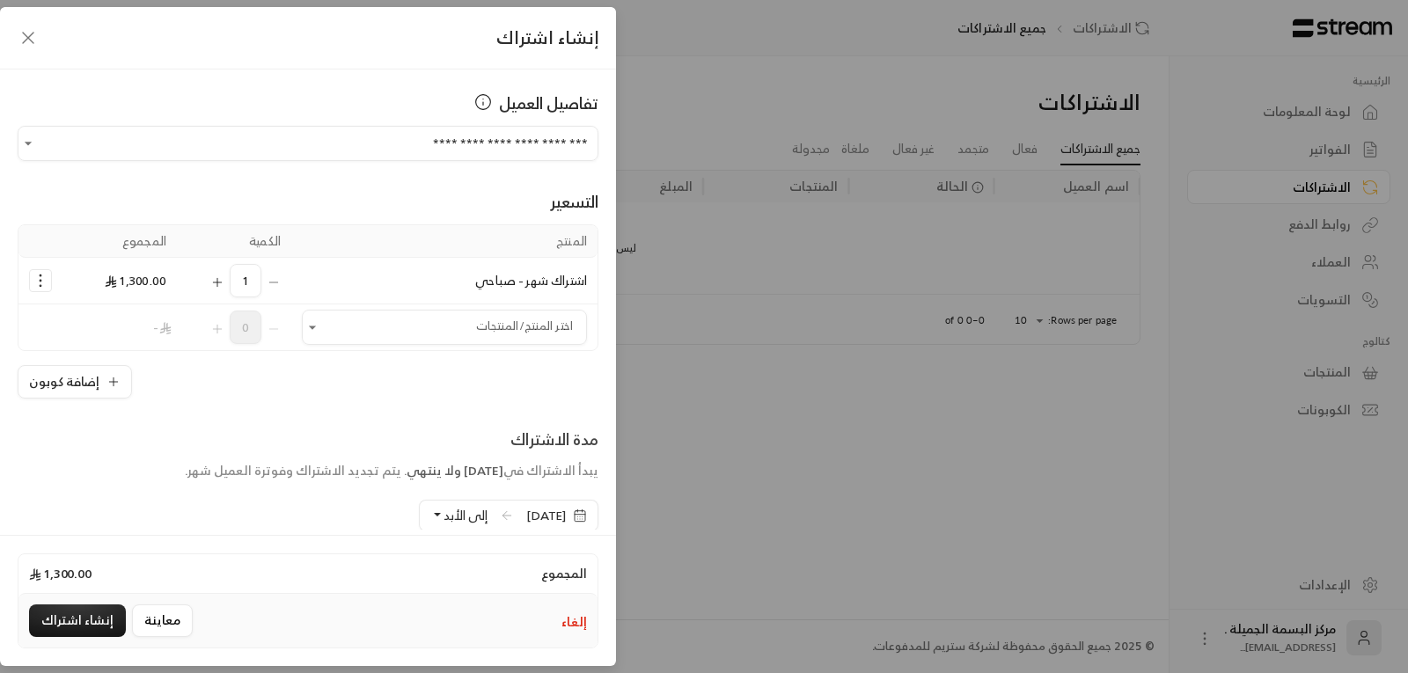
click at [268, 653] on div "المجموع 1,300.00 إلغاء معاينة إنشاء اشتراك" at bounding box center [308, 600] width 616 height 131
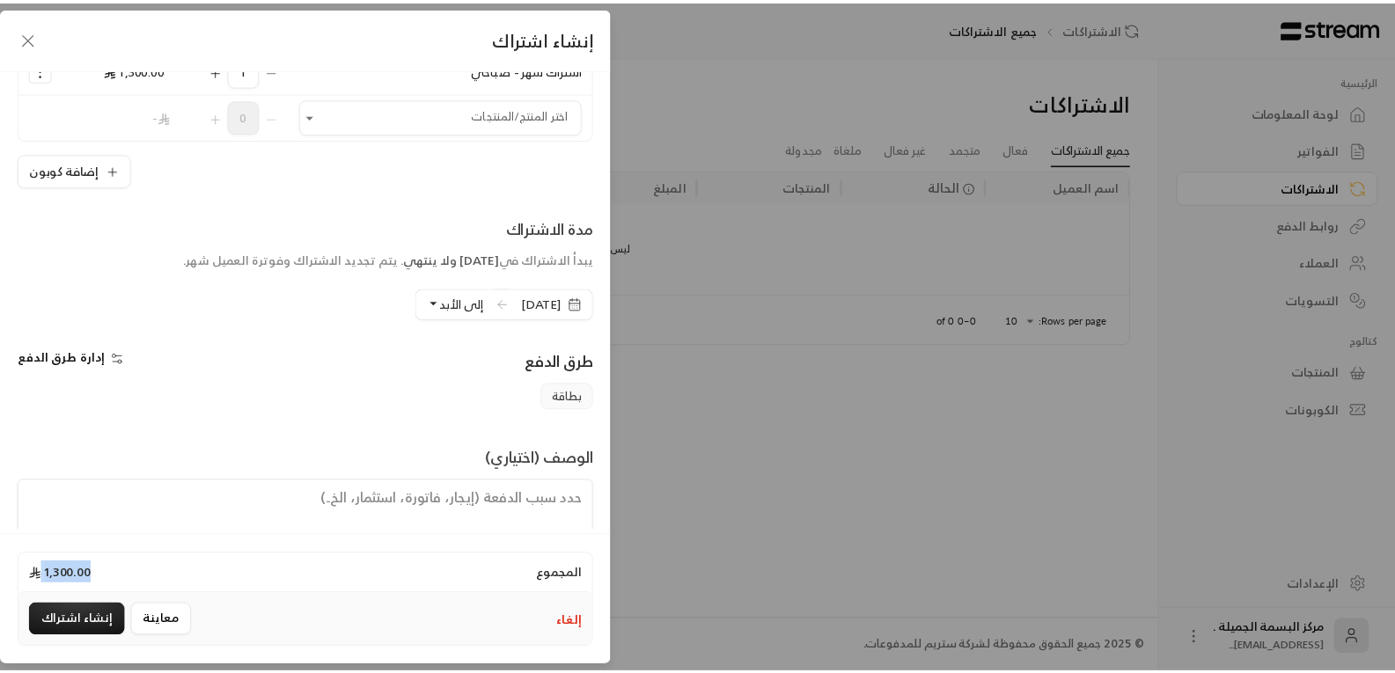
scroll to position [262, 0]
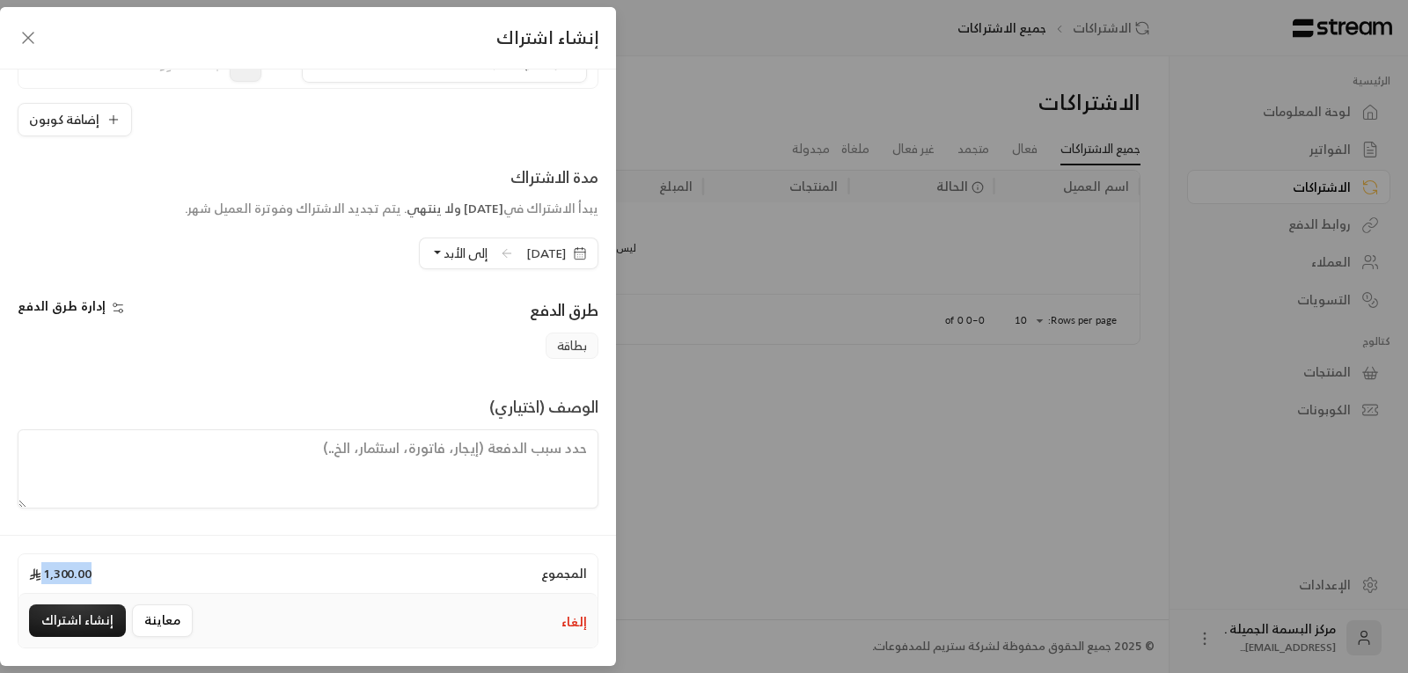
click at [582, 256] on icon "button" at bounding box center [580, 253] width 14 height 14
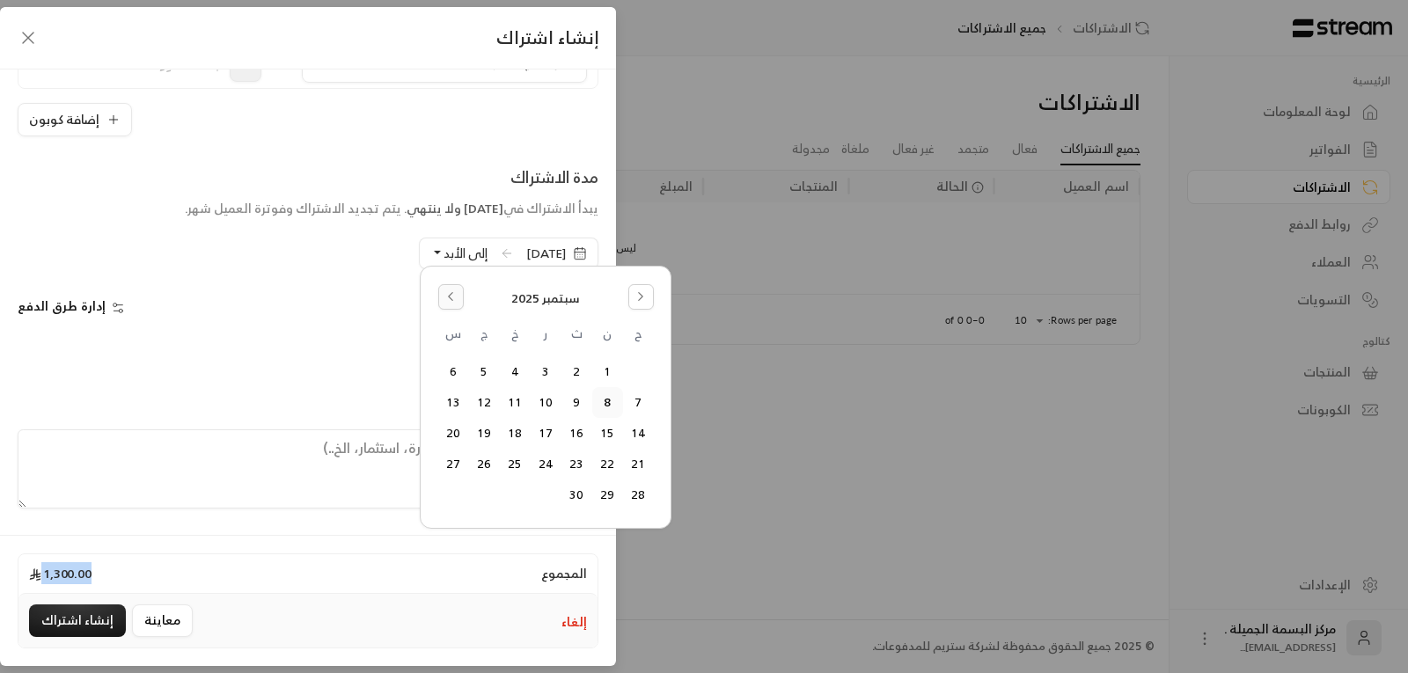
click at [452, 297] on icon "Go to the Previous Month" at bounding box center [450, 296] width 12 height 12
click at [544, 469] on button "20" at bounding box center [546, 464] width 29 height 29
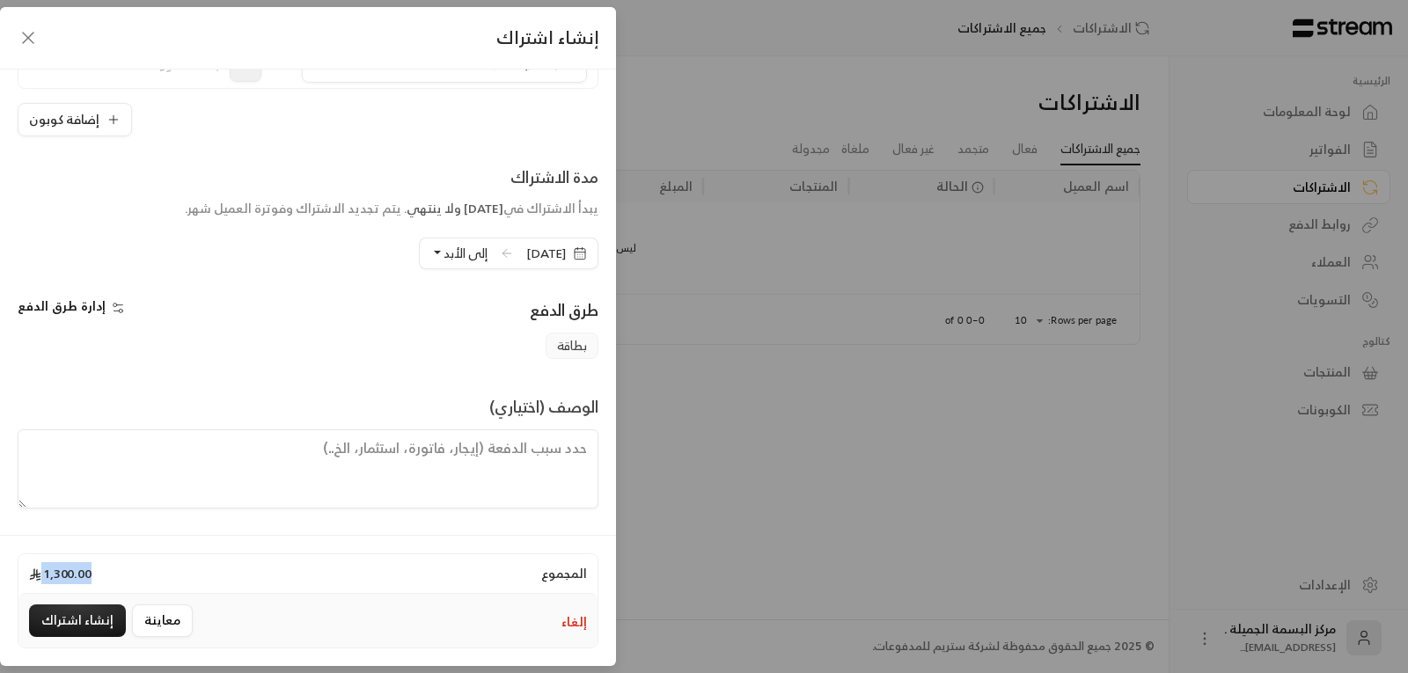
click at [430, 256] on button "إلى الأبد" at bounding box center [458, 254] width 57 height 30
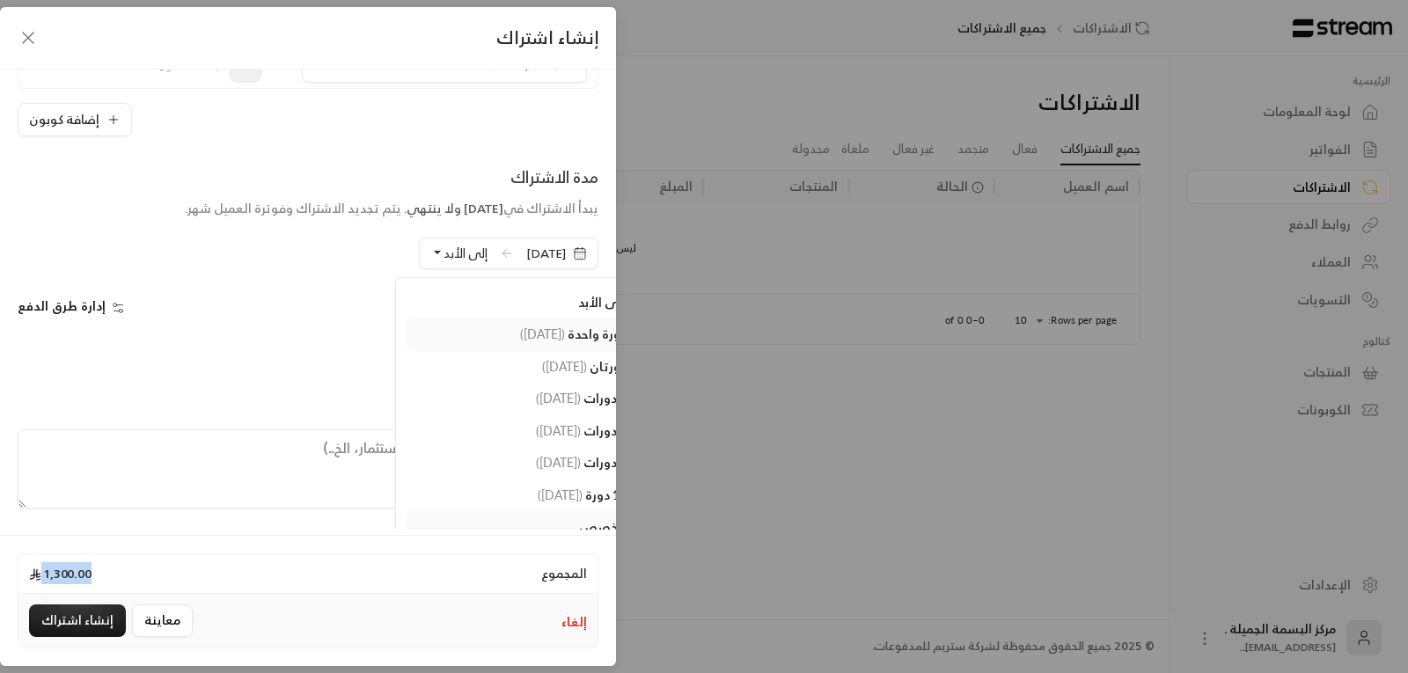
click at [568, 337] on span "دورة واحدة" at bounding box center [597, 334] width 59 height 15
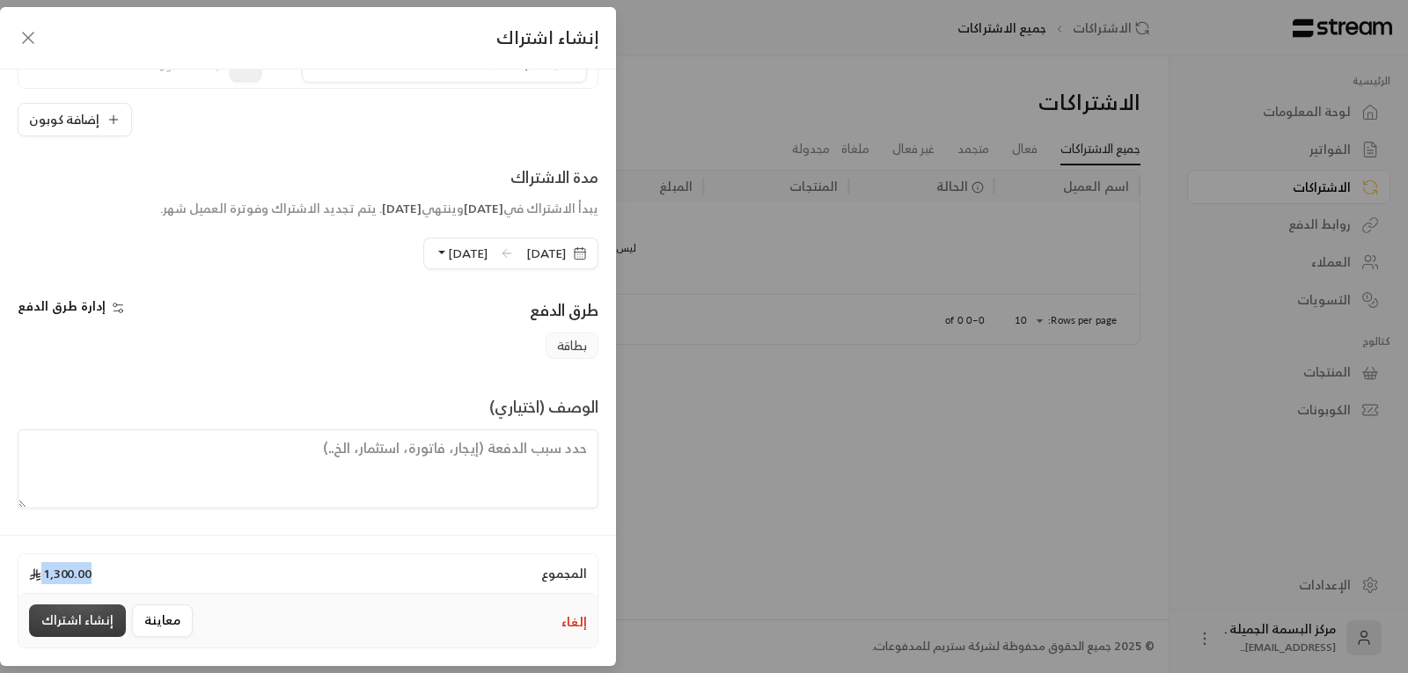
click at [76, 616] on button "إنشاء اشتراك" at bounding box center [77, 621] width 97 height 33
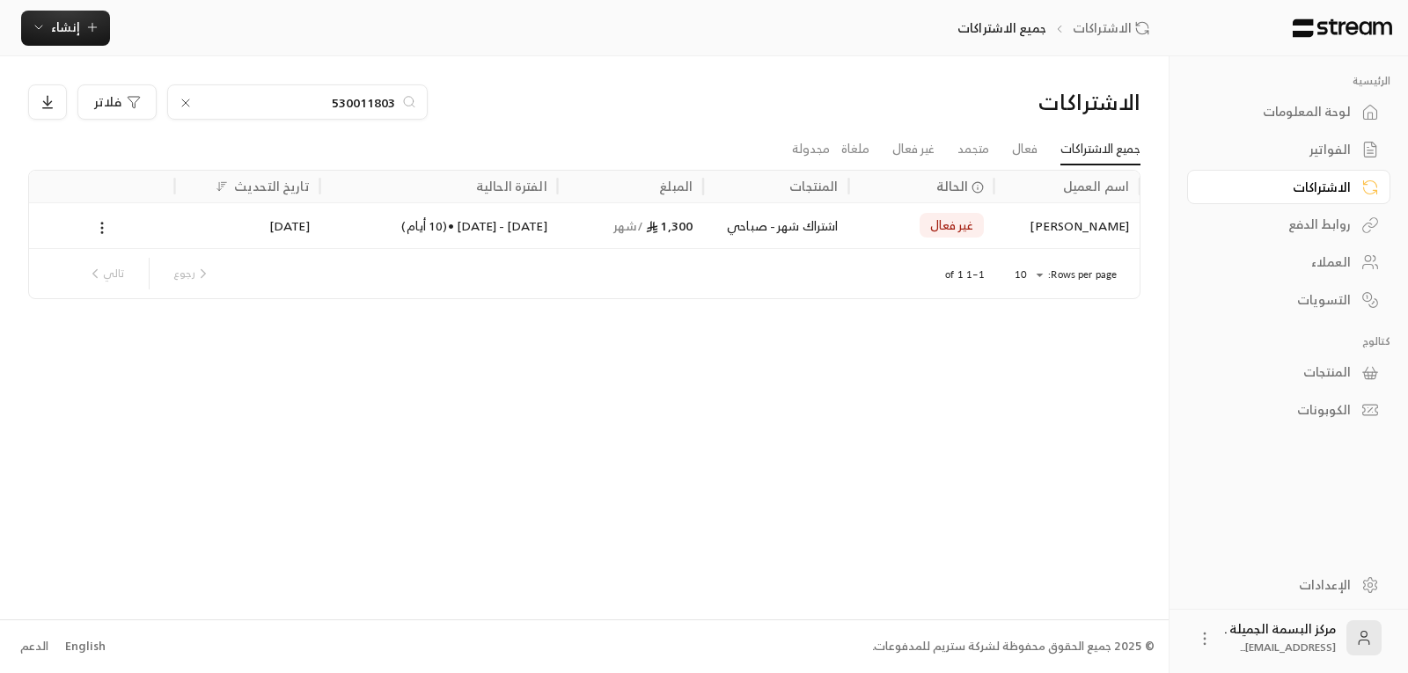
click at [1345, 263] on div "العملاء" at bounding box center [1280, 262] width 142 height 18
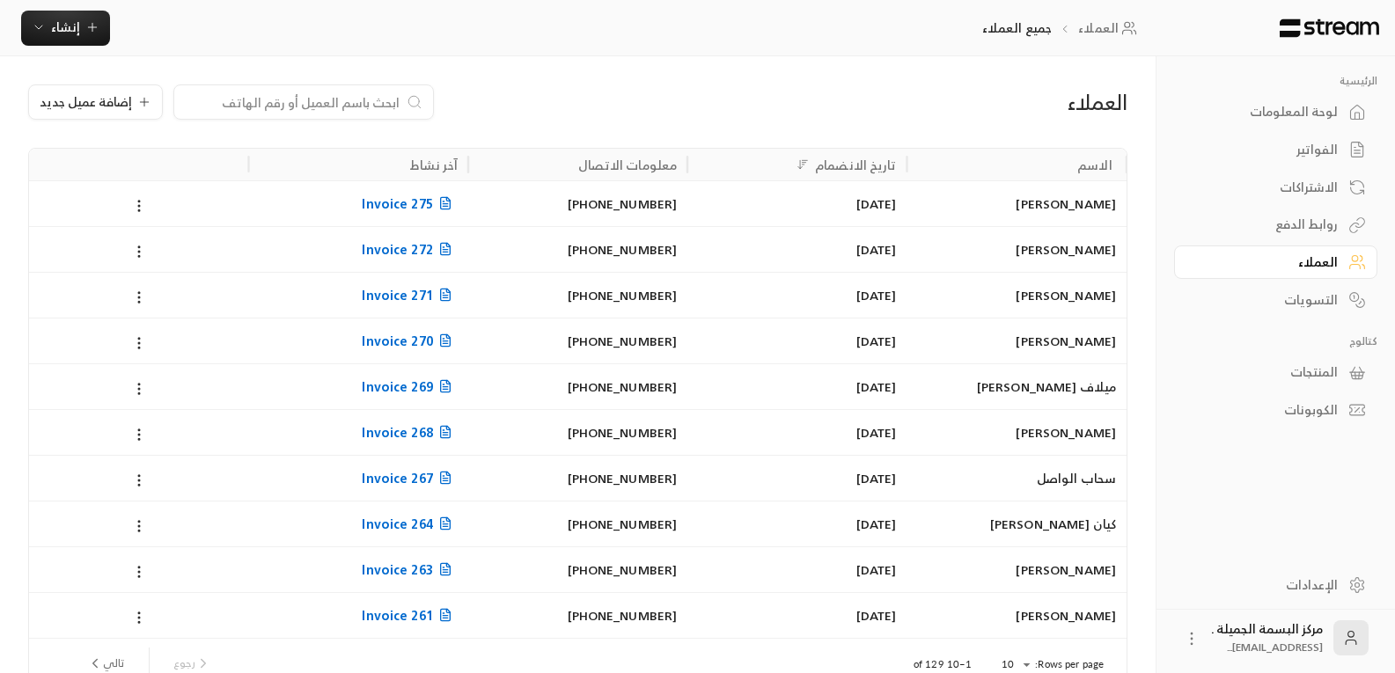
click at [1073, 208] on div "[PERSON_NAME]" at bounding box center [1017, 203] width 198 height 45
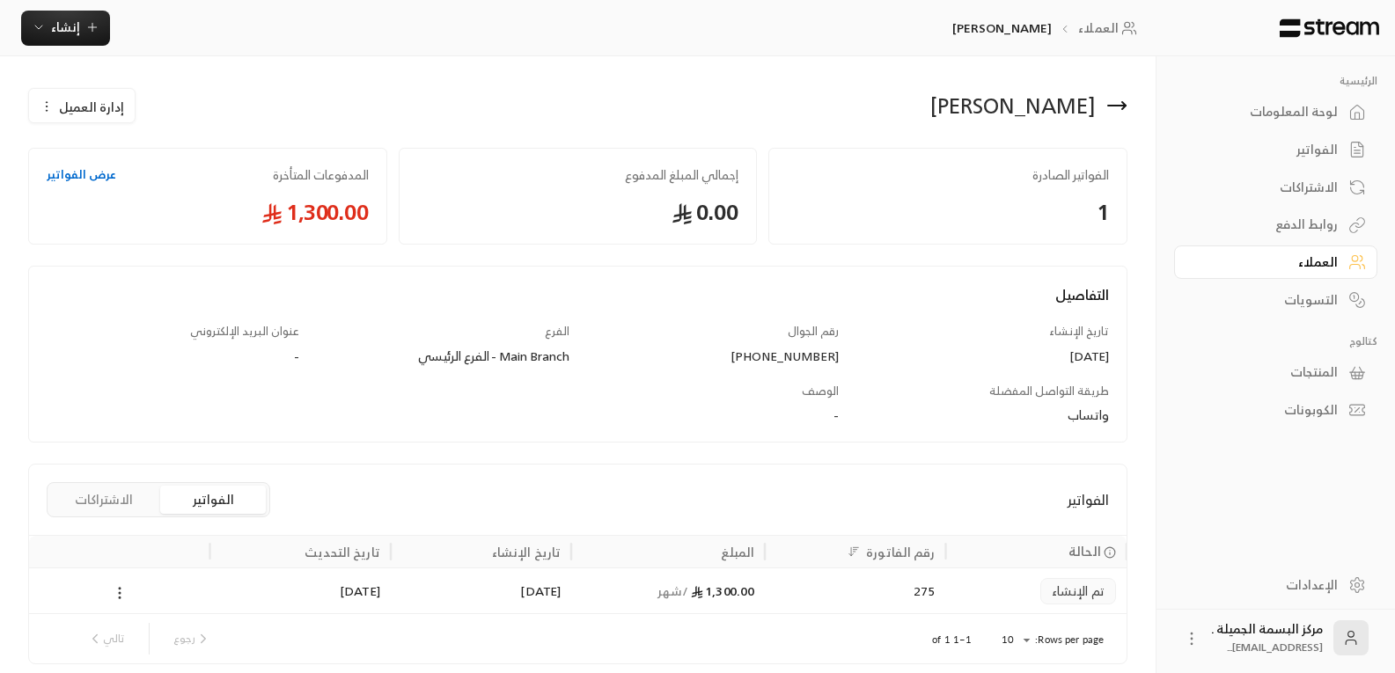
click at [124, 595] on icon at bounding box center [120, 593] width 16 height 16
click at [148, 645] on li "عرض" at bounding box center [139, 639] width 45 height 32
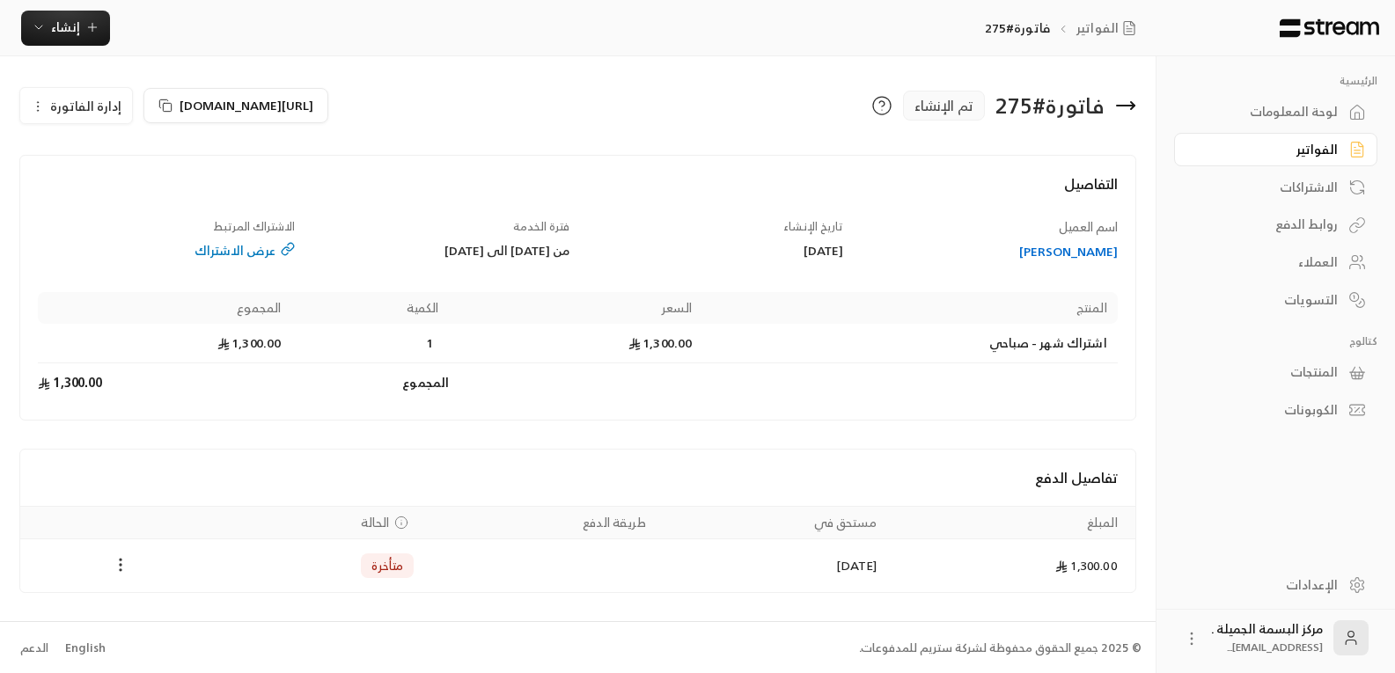
click at [122, 567] on icon "Payments" at bounding box center [121, 565] width 18 height 18
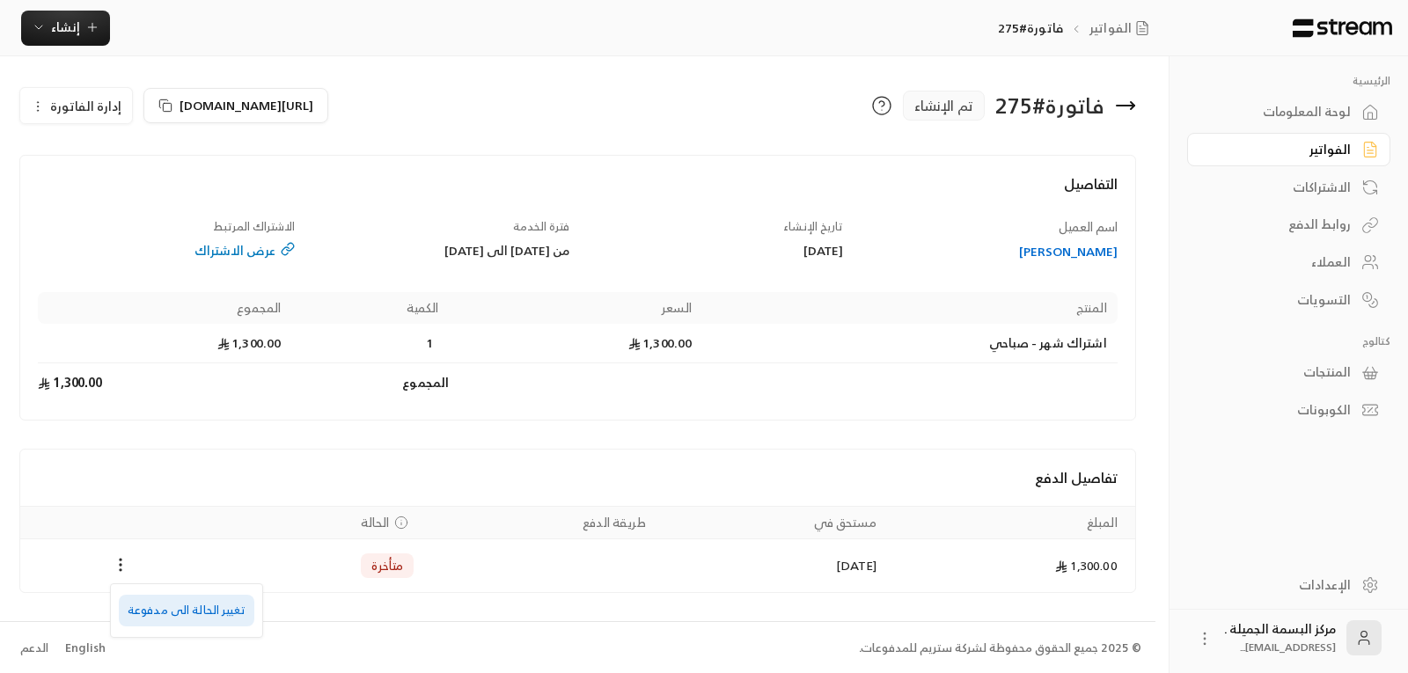
click at [162, 612] on li "تغيير الحالة الى مدفوعة" at bounding box center [187, 611] width 136 height 32
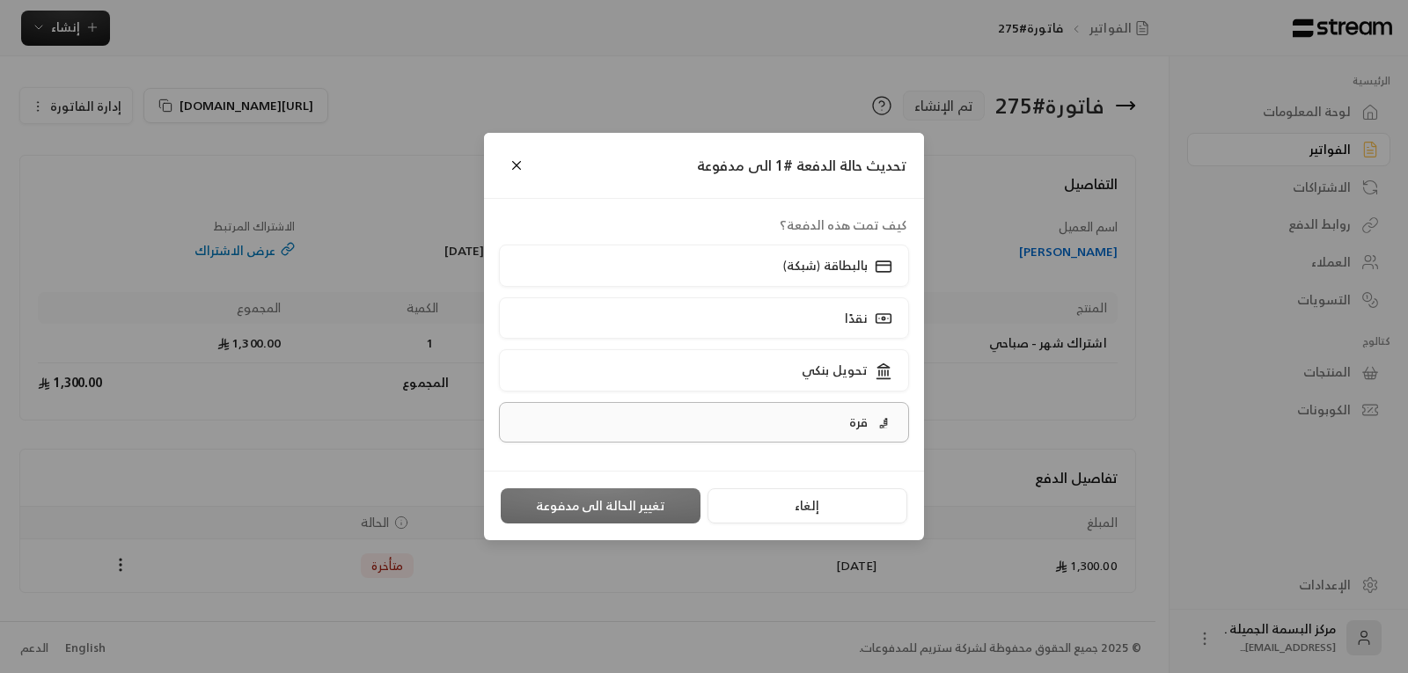
click at [858, 420] on p "قرة" at bounding box center [858, 423] width 18 height 18
click at [606, 503] on button "تغيير الحالة الى مدفوعة" at bounding box center [601, 505] width 200 height 35
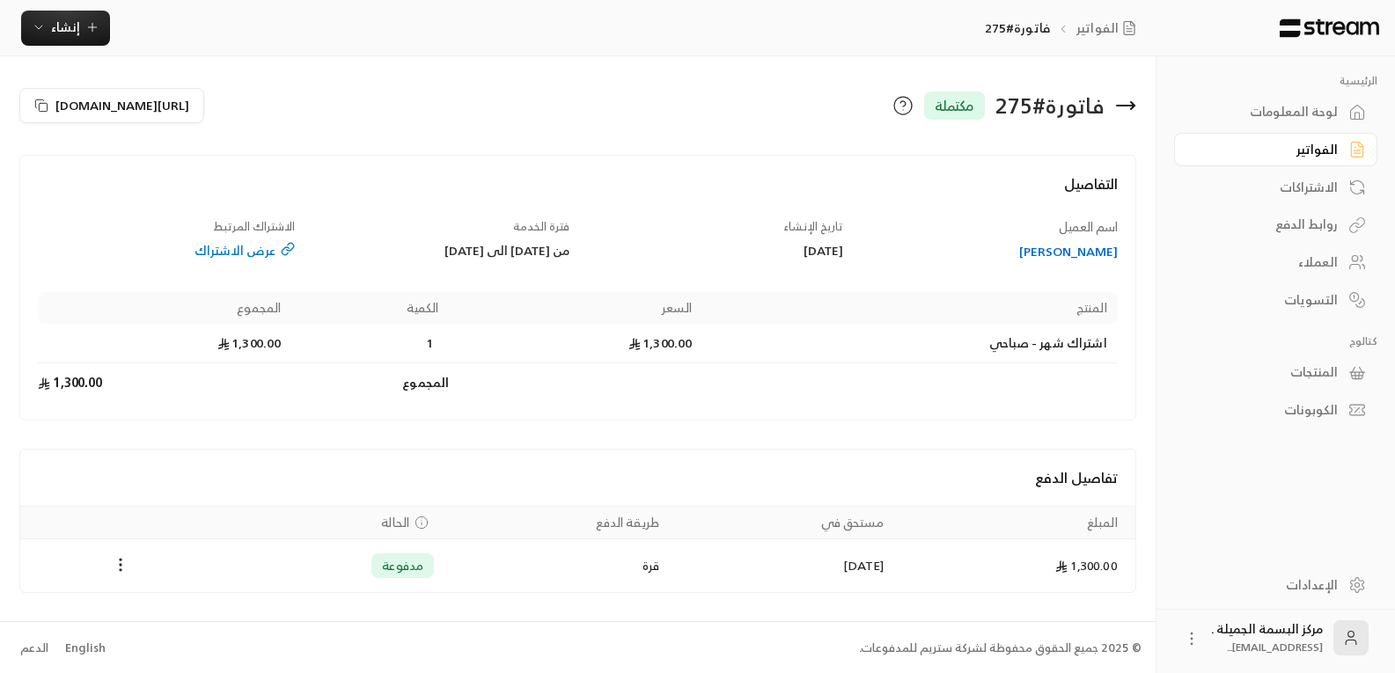
scroll to position [2, 0]
click at [66, 23] on span "إنشاء" at bounding box center [65, 27] width 29 height 22
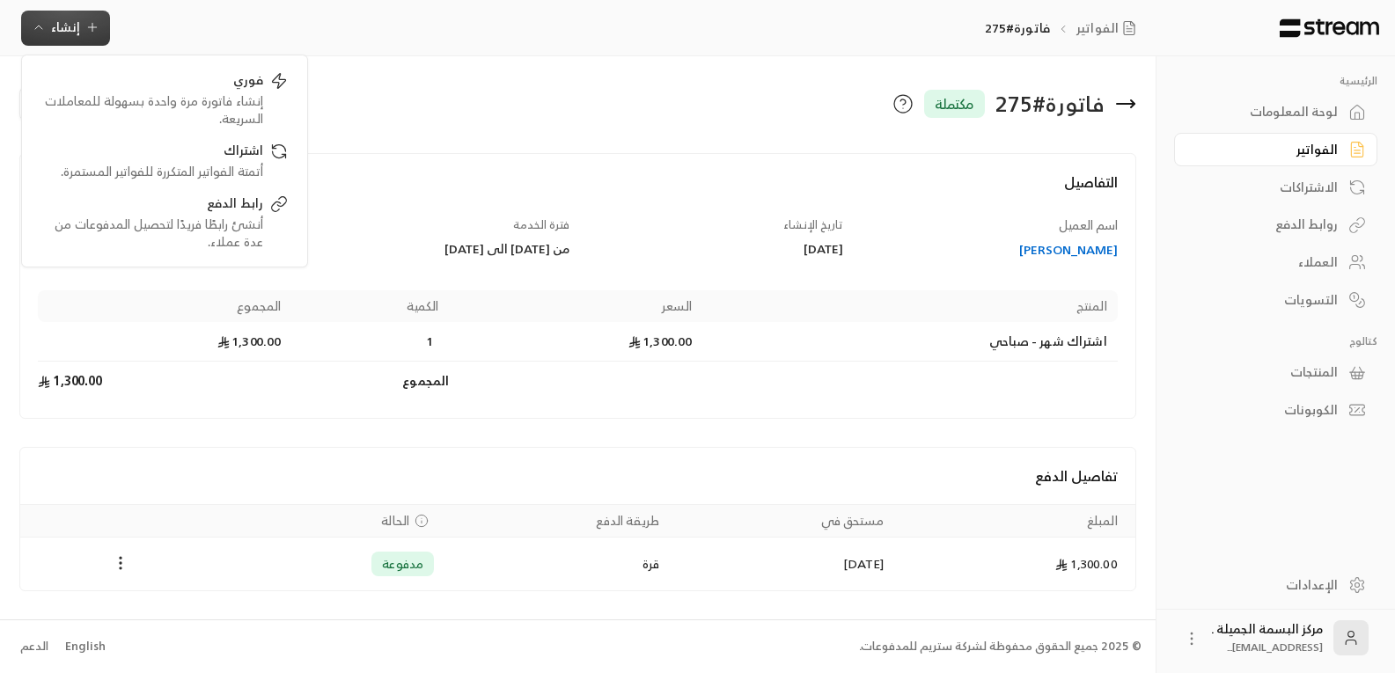
click at [51, 28] on span "إنشاء" at bounding box center [65, 27] width 29 height 22
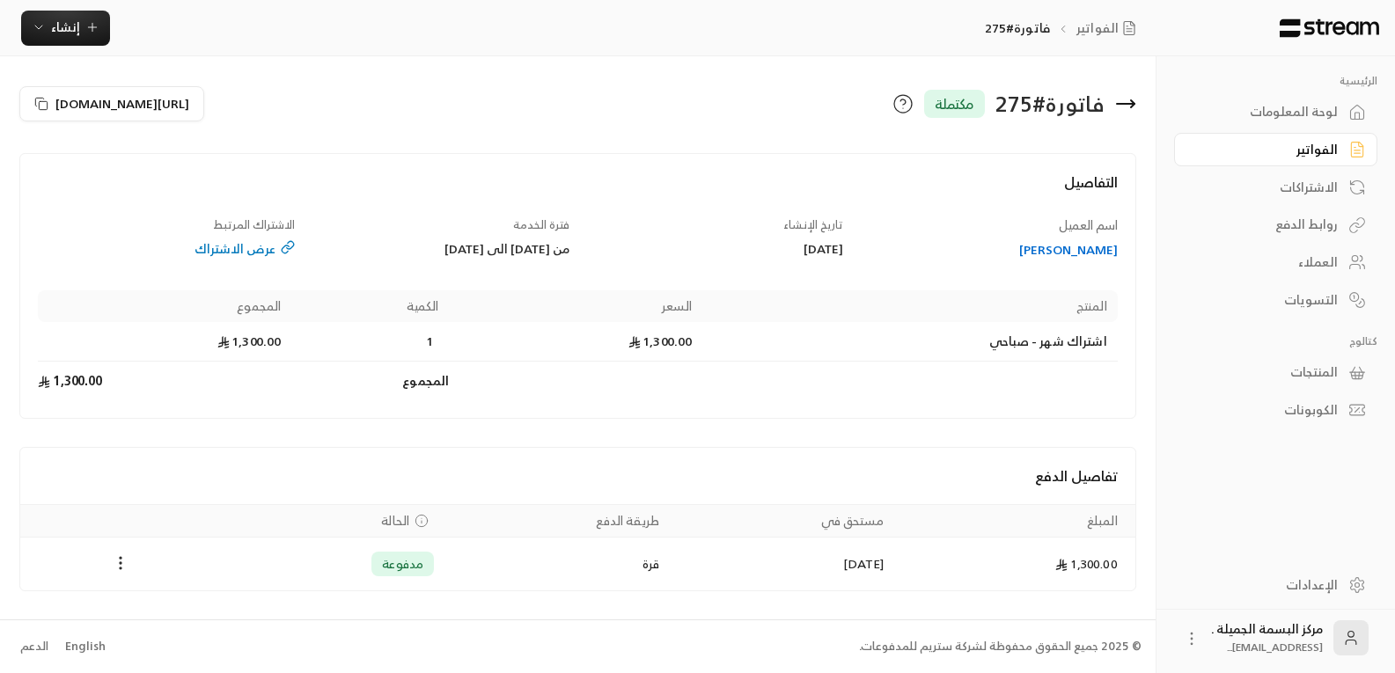
click at [391, 99] on div "[URL][DOMAIN_NAME]" at bounding box center [294, 104] width 567 height 42
